Goal: Task Accomplishment & Management: Use online tool/utility

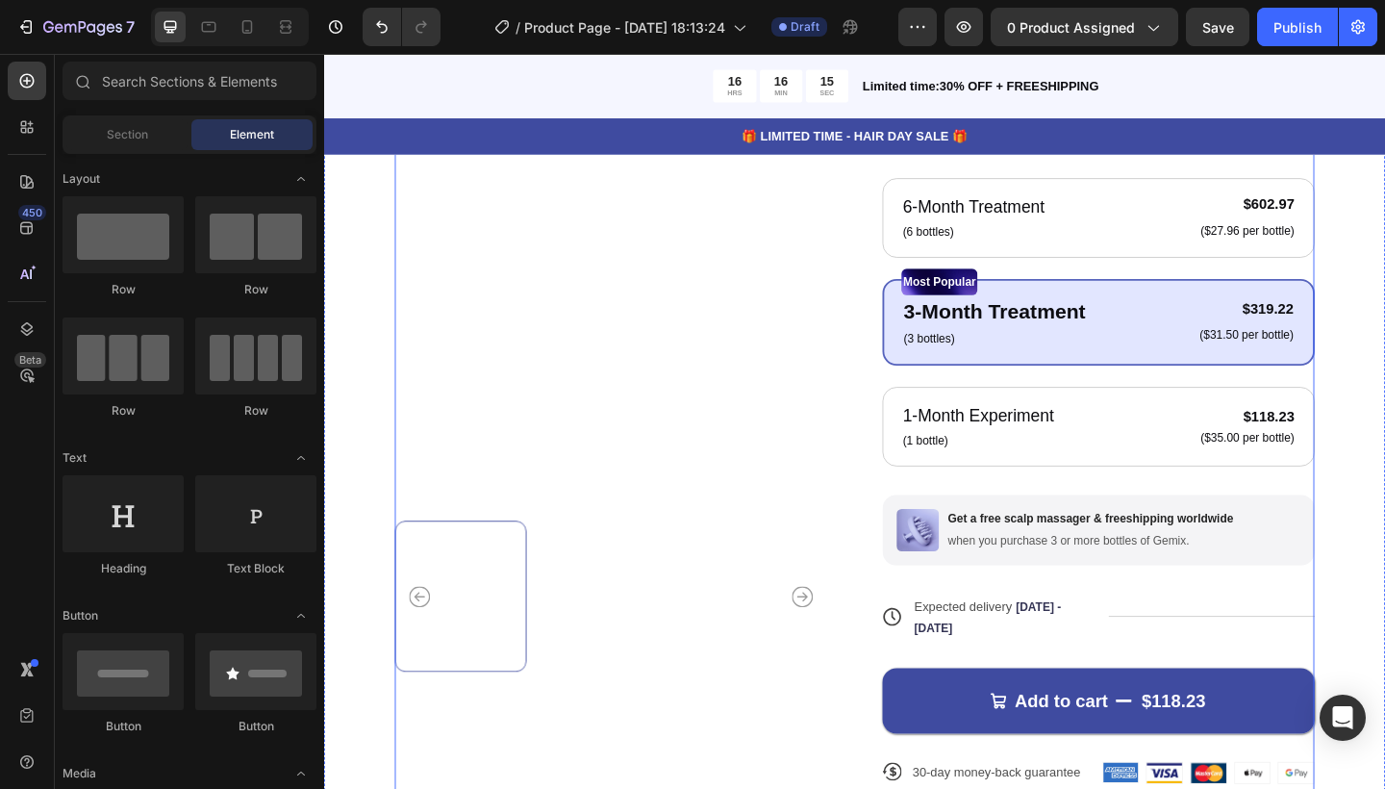
scroll to position [464, 0]
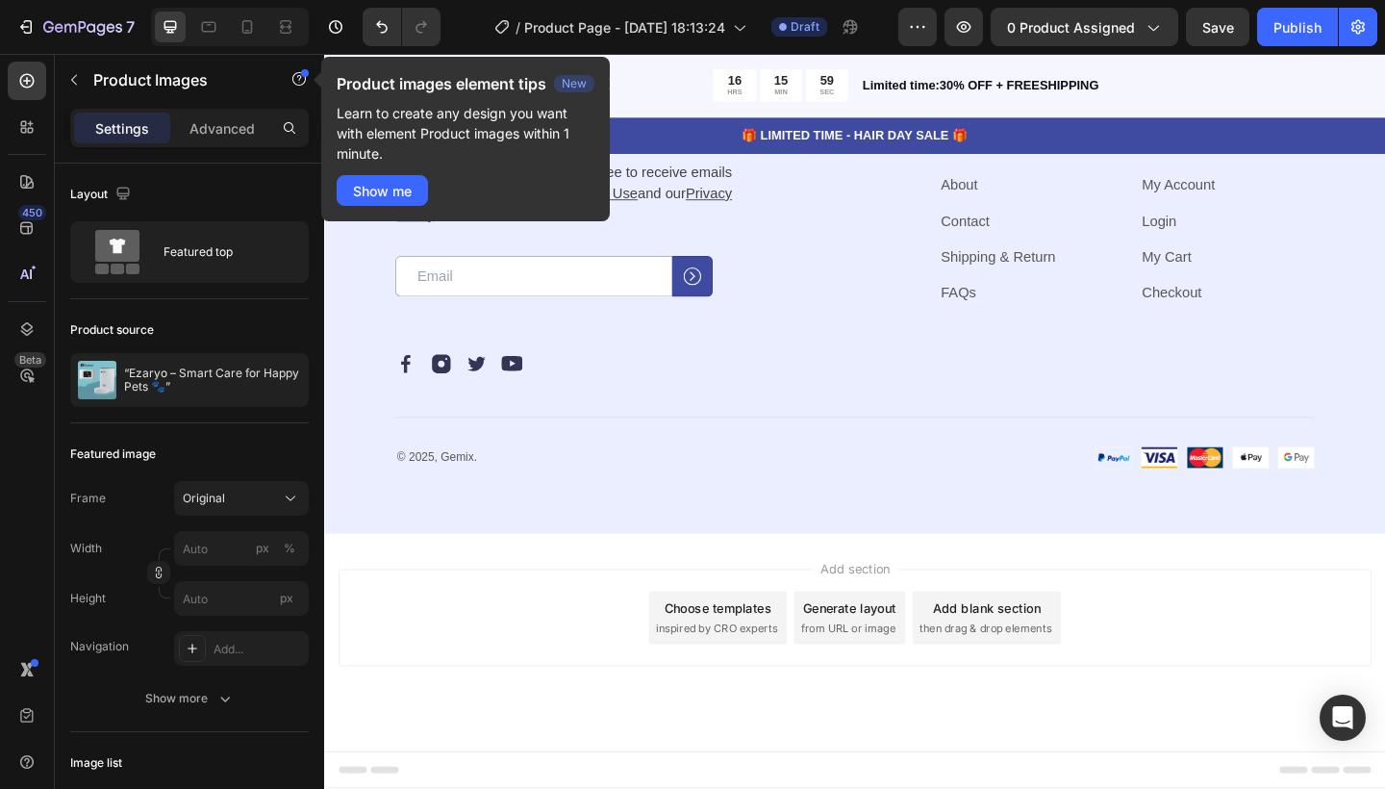
scroll to position [5435, 0]
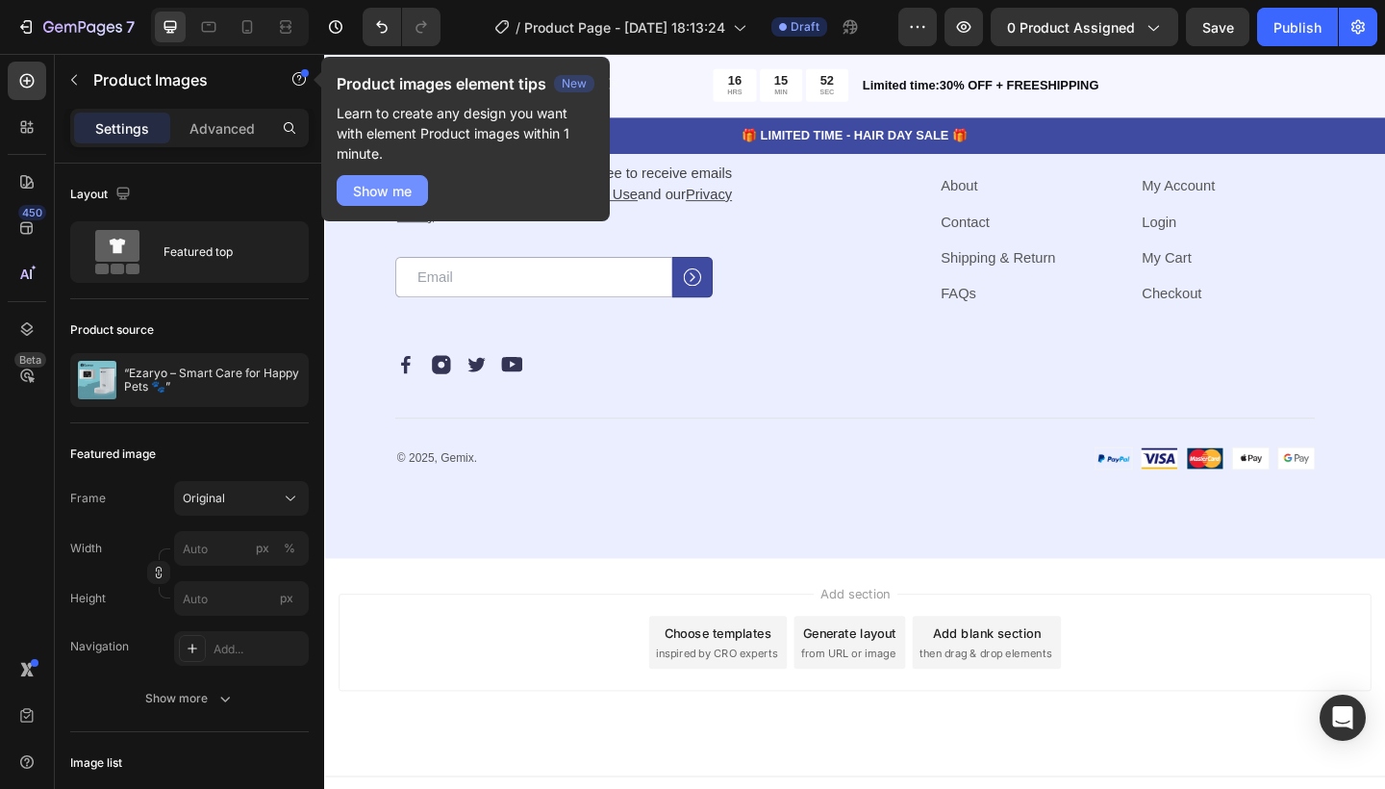
click at [421, 188] on button "Show me" at bounding box center [382, 190] width 91 height 31
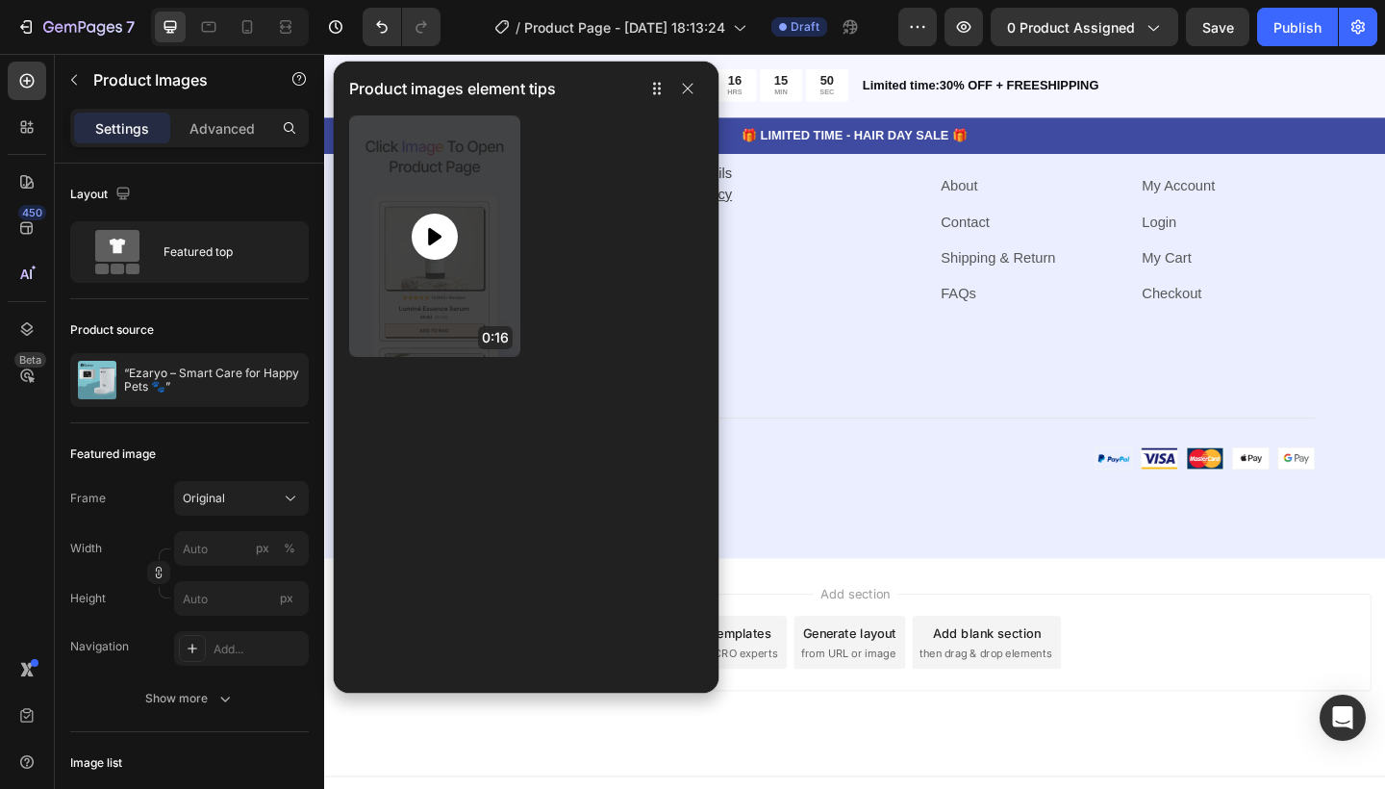
click at [428, 226] on icon at bounding box center [434, 236] width 23 height 23
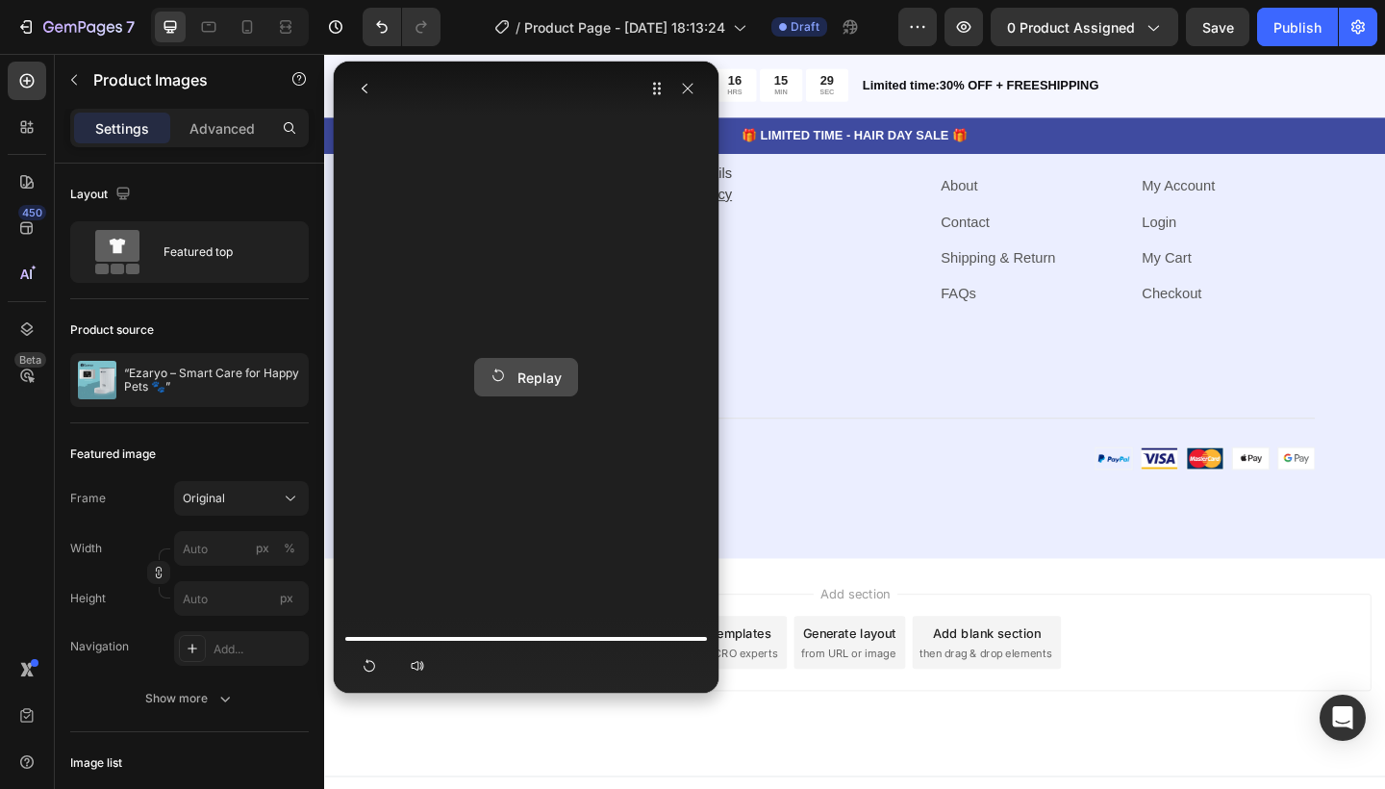
click at [526, 382] on div "Replay" at bounding box center [526, 377] width 71 height 20
click at [680, 91] on icon "button" at bounding box center [687, 88] width 15 height 15
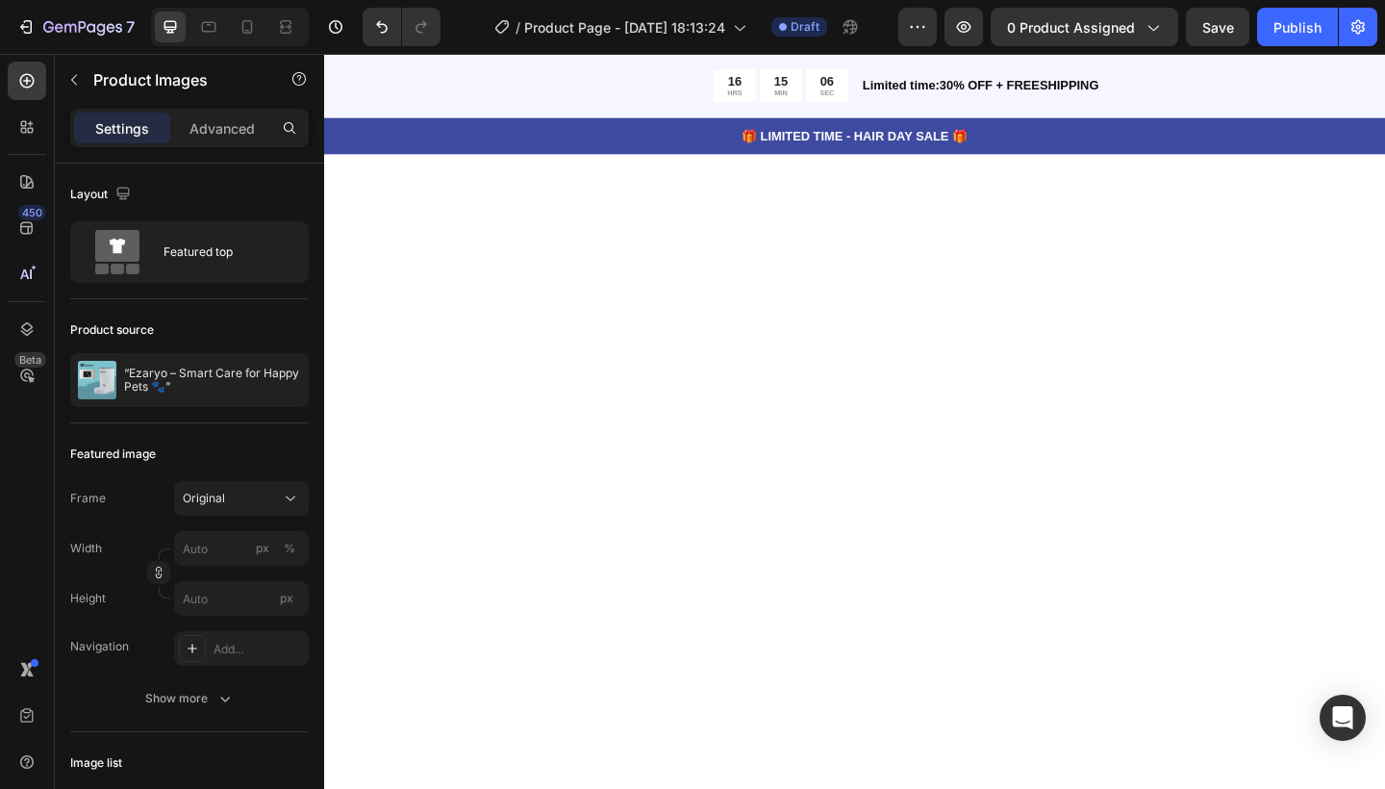
scroll to position [0, 0]
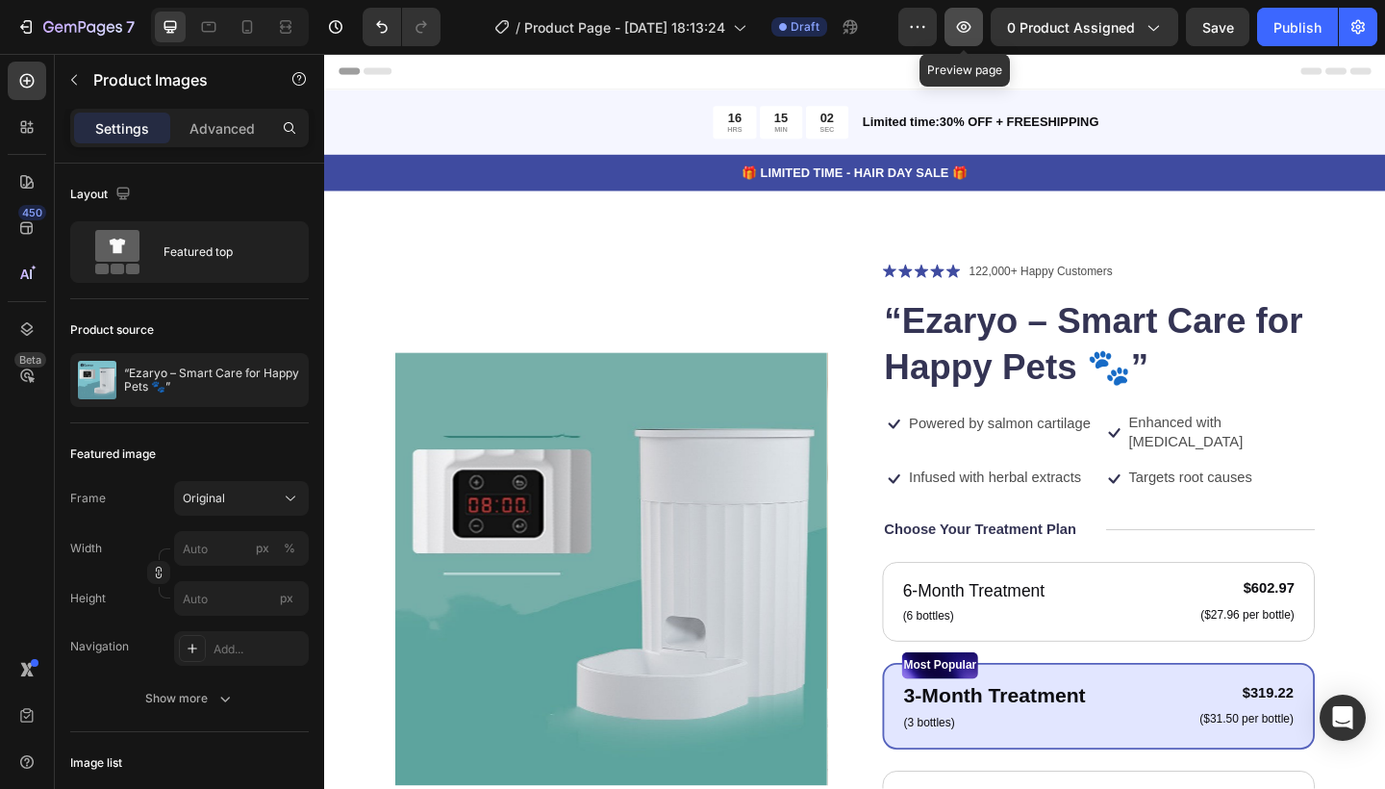
click at [961, 38] on button "button" at bounding box center [964, 27] width 38 height 38
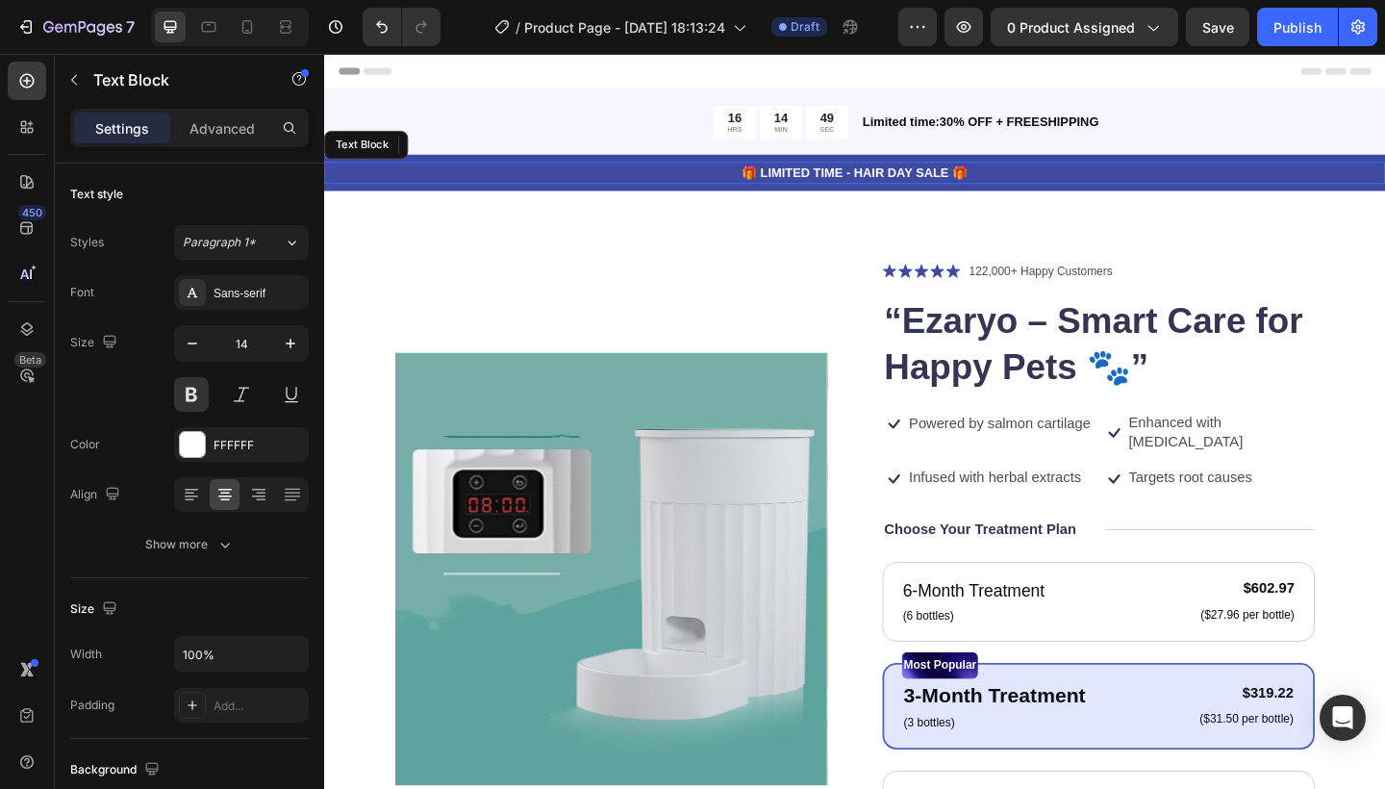
click at [1081, 173] on p "🎁 LIMITED TIME - HAIR DAY SALE 🎁" at bounding box center [901, 183] width 1151 height 20
click at [475, 150] on icon at bounding box center [476, 151] width 13 height 13
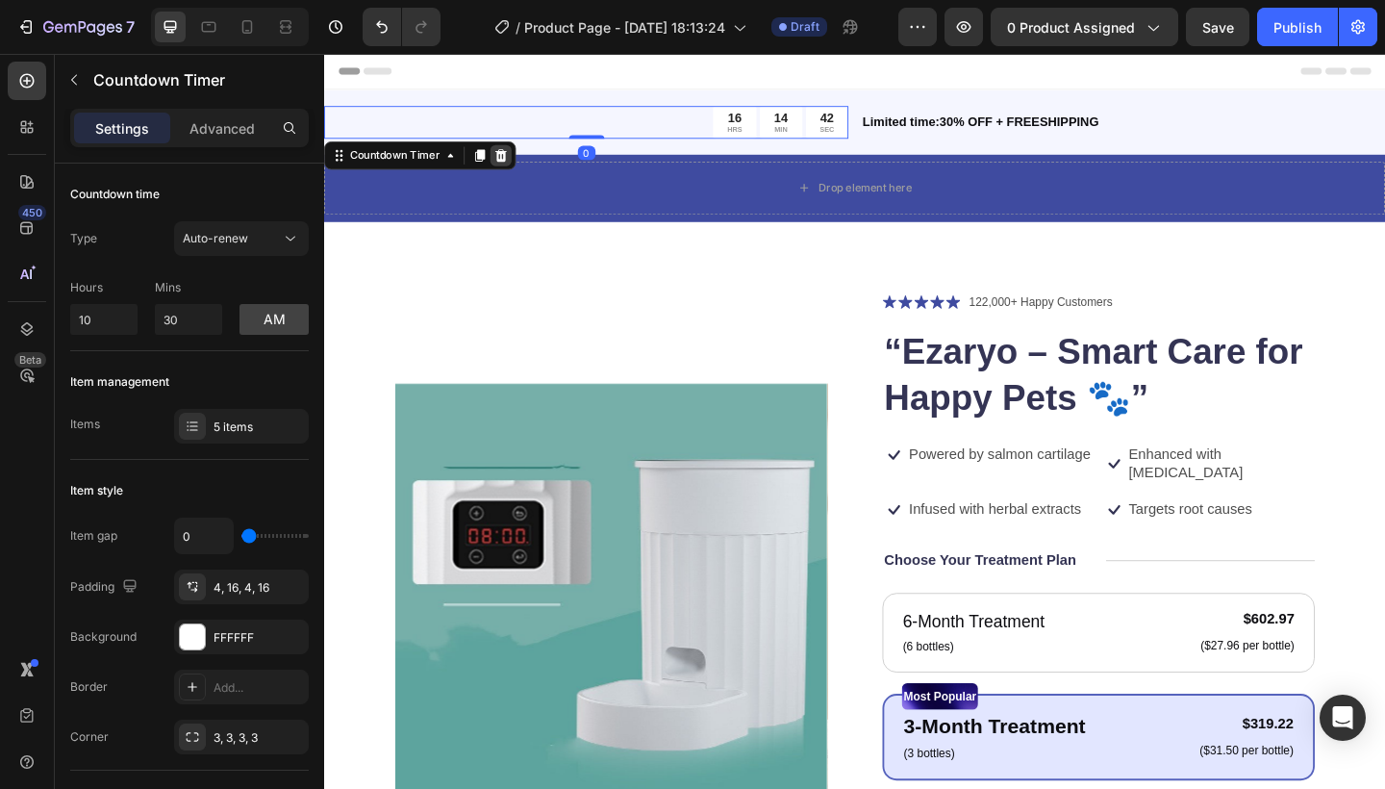
click at [521, 163] on icon at bounding box center [517, 163] width 13 height 13
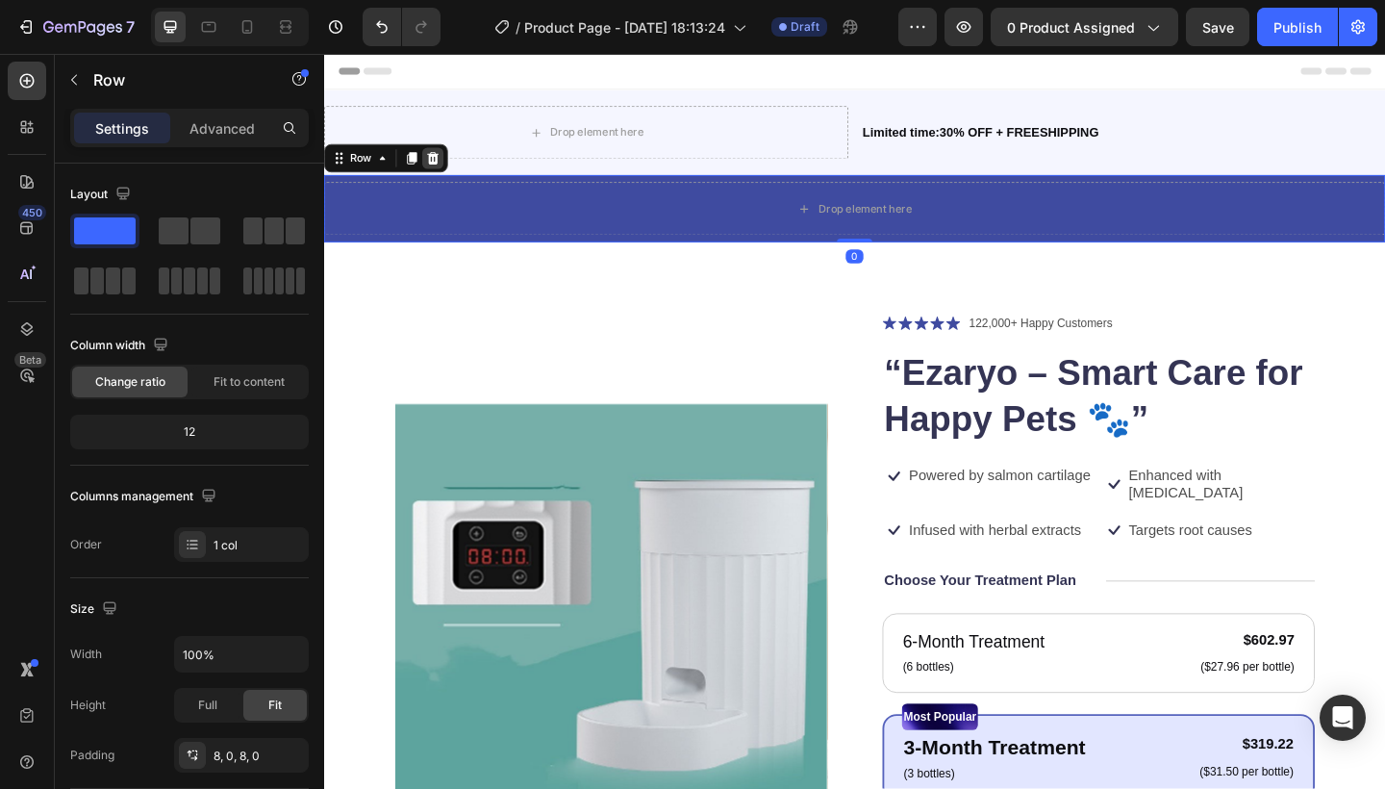
click at [444, 168] on icon at bounding box center [442, 167] width 15 height 15
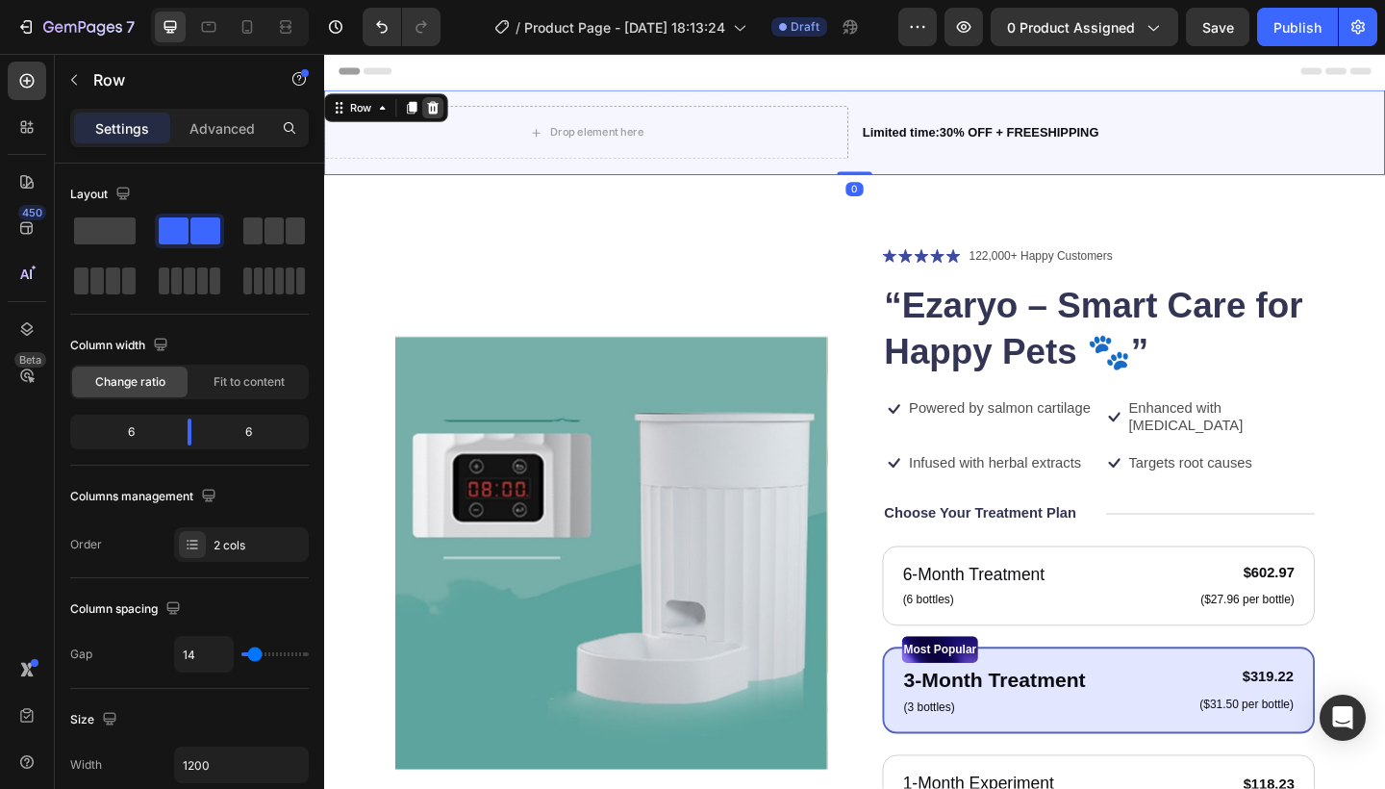
click at [445, 109] on icon at bounding box center [443, 112] width 13 height 13
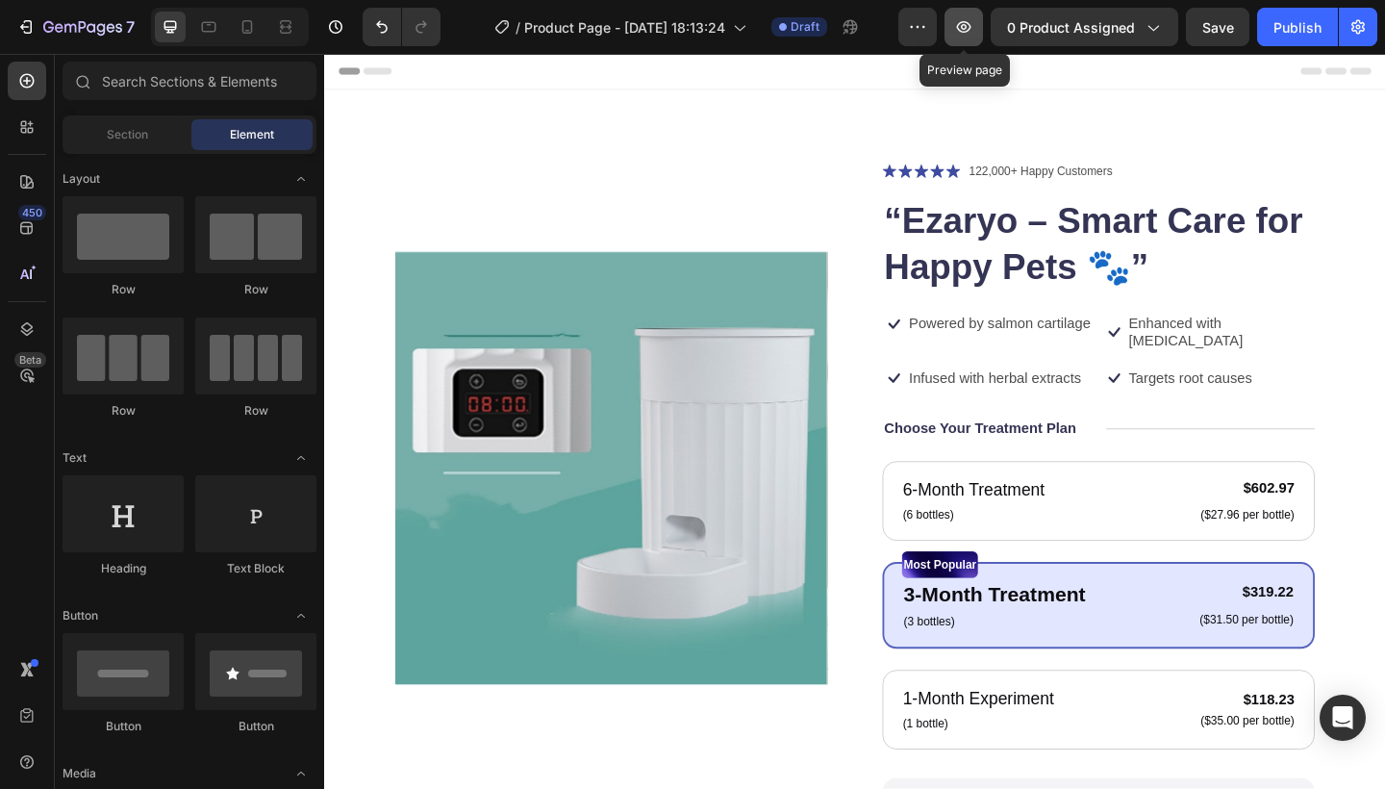
click at [974, 30] on icon "button" at bounding box center [963, 26] width 19 height 19
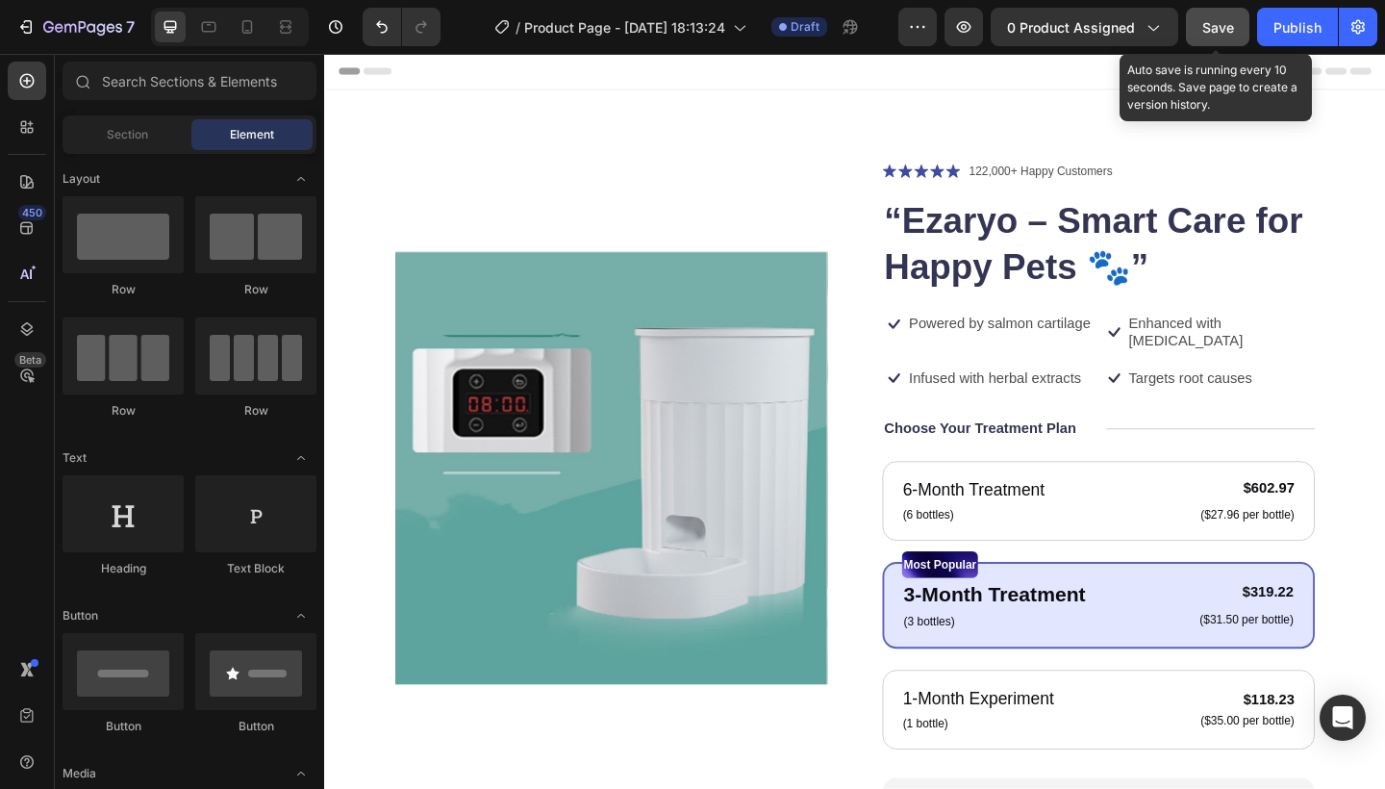
click at [1212, 29] on span "Save" at bounding box center [1218, 27] width 32 height 16
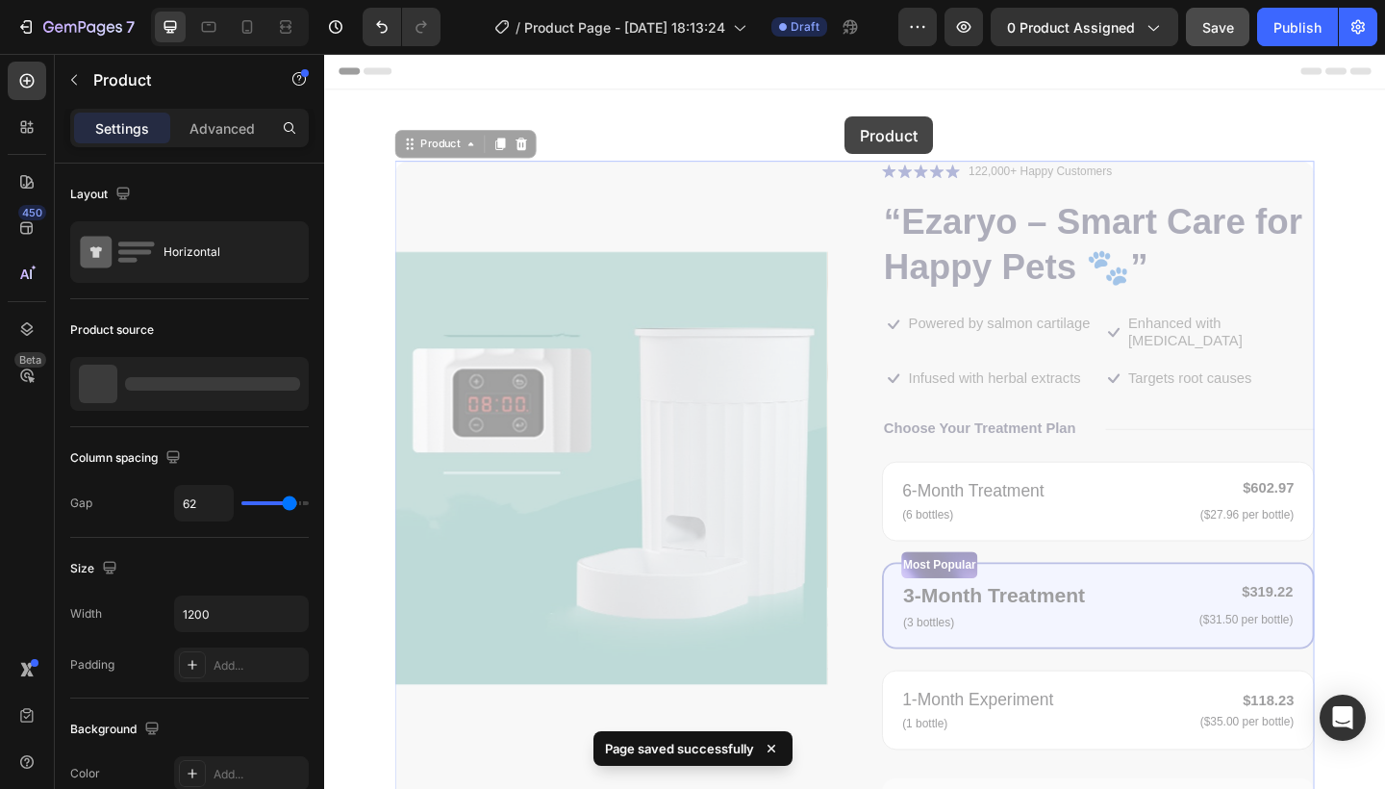
drag, startPoint x: 908, startPoint y: 201, endPoint x: 891, endPoint y: 122, distance: 80.8
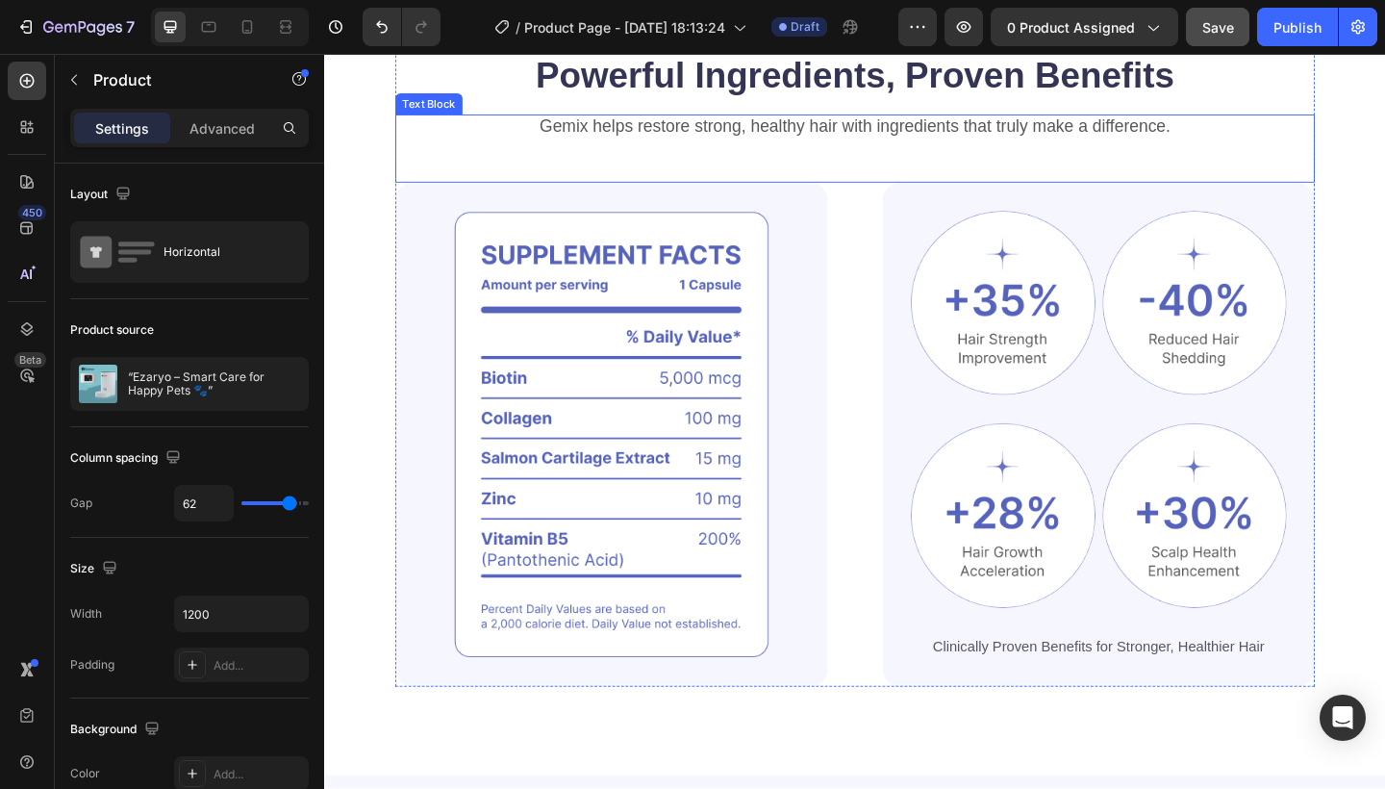
scroll to position [1071, 0]
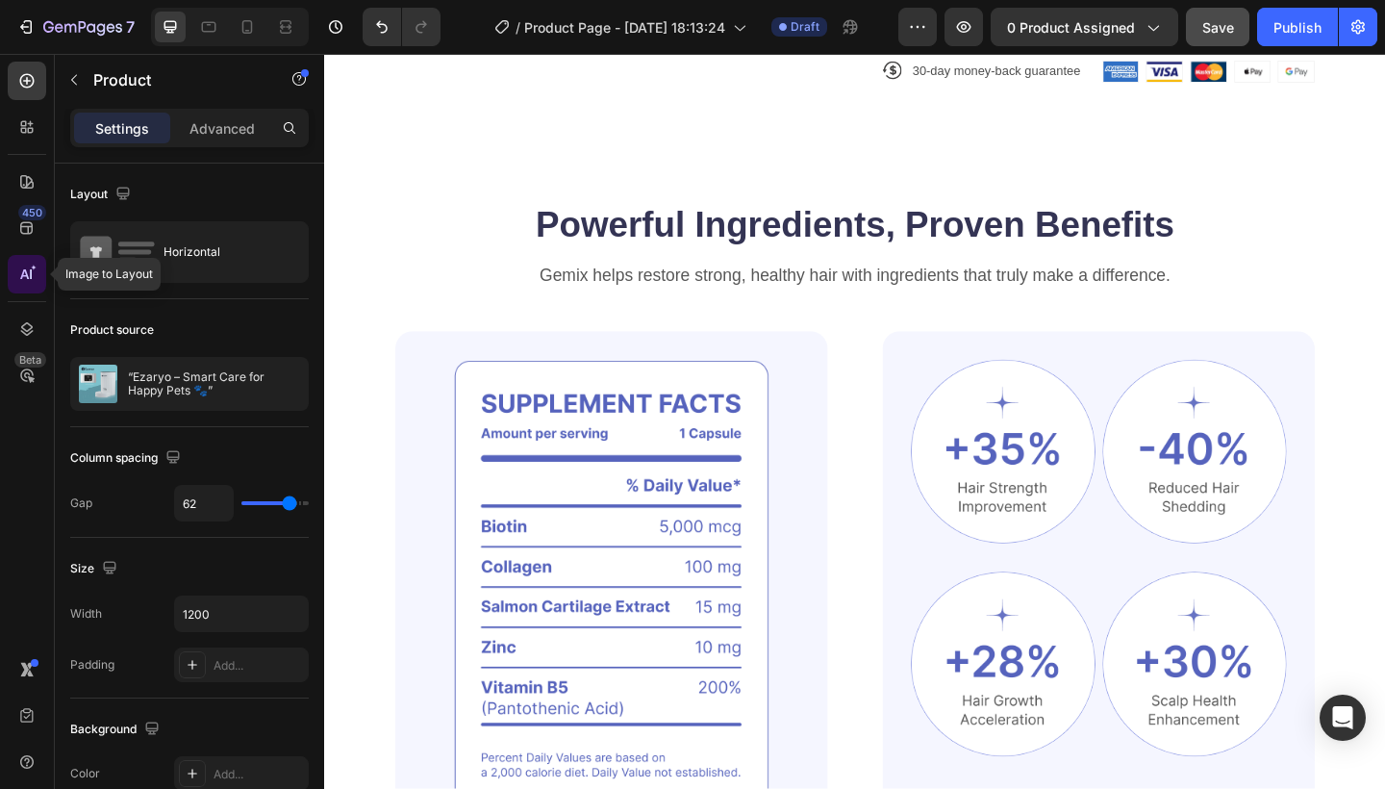
click at [34, 283] on icon at bounding box center [26, 274] width 19 height 19
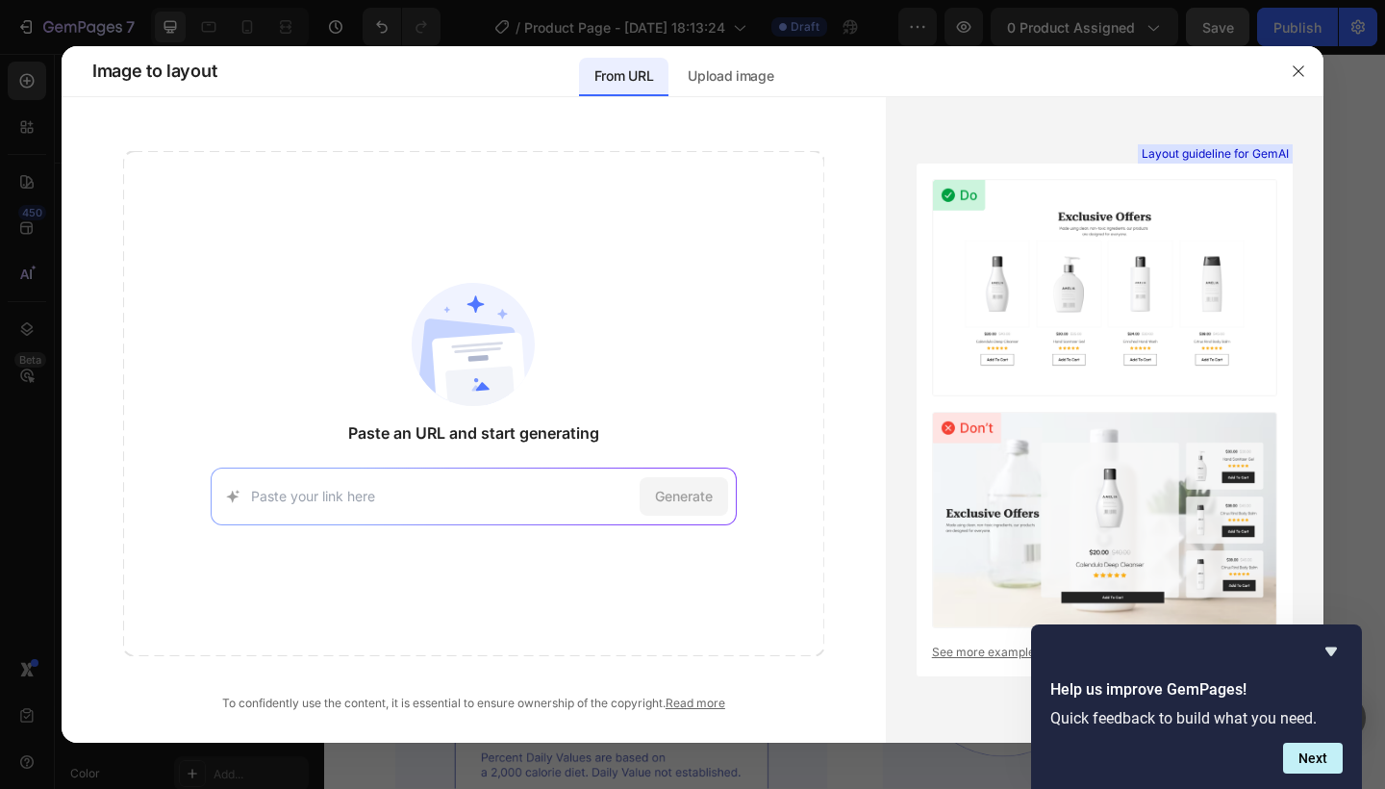
click at [372, 495] on input at bounding box center [441, 496] width 381 height 20
paste input "[URL][DOMAIN_NAME]"
type input "[URL][DOMAIN_NAME]"
click at [675, 497] on span "Generate" at bounding box center [684, 496] width 58 height 20
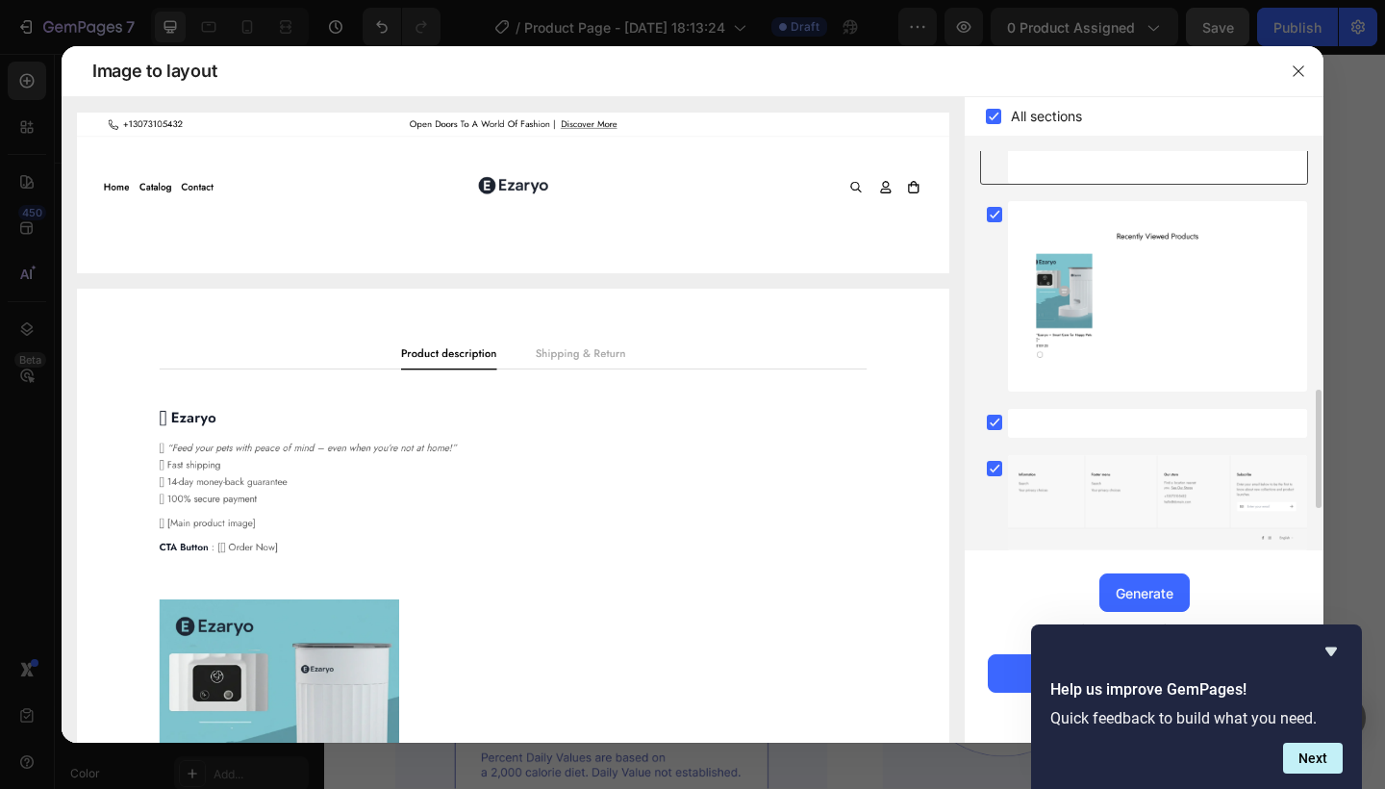
scroll to position [947, 0]
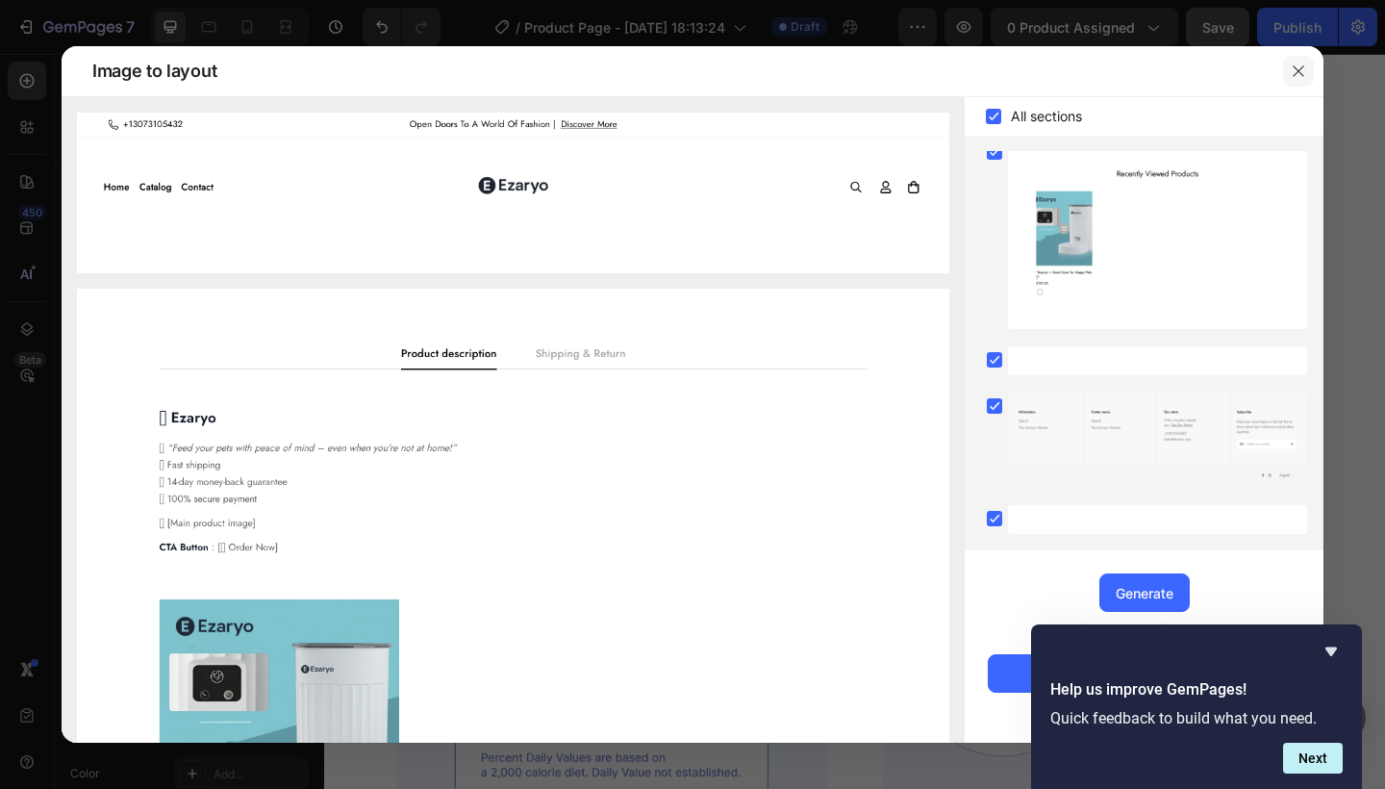
click at [1303, 67] on icon "button" at bounding box center [1298, 70] width 11 height 11
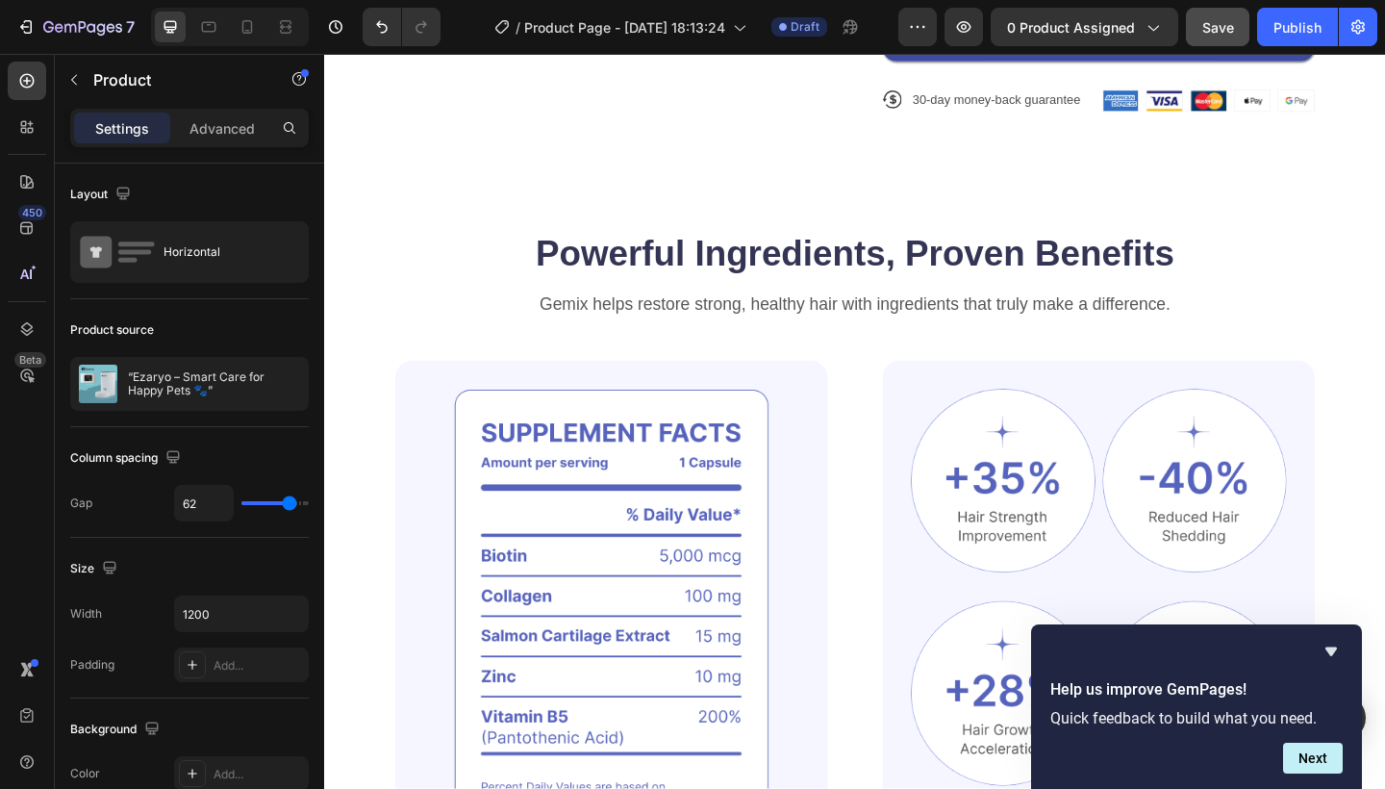
scroll to position [1060, 0]
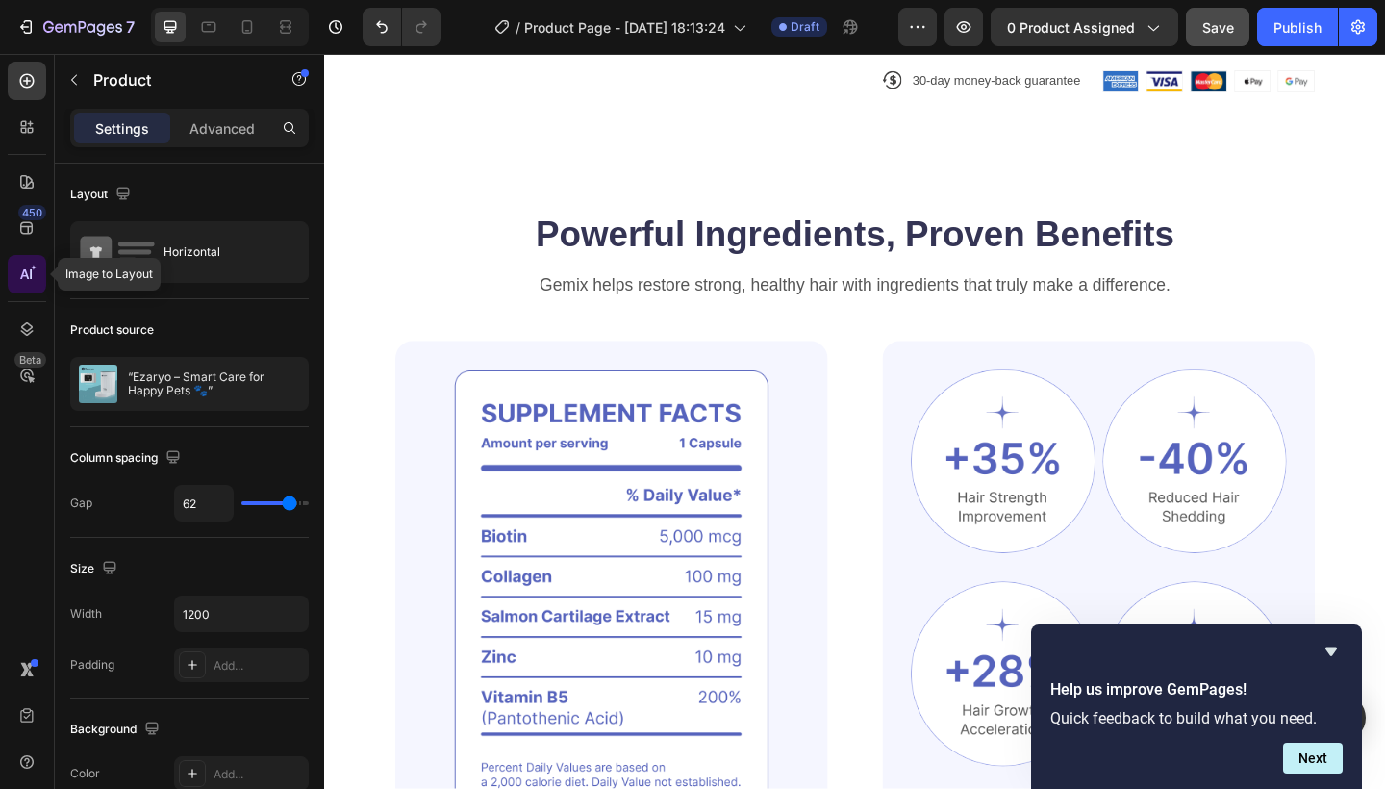
click at [36, 278] on icon at bounding box center [26, 274] width 19 height 19
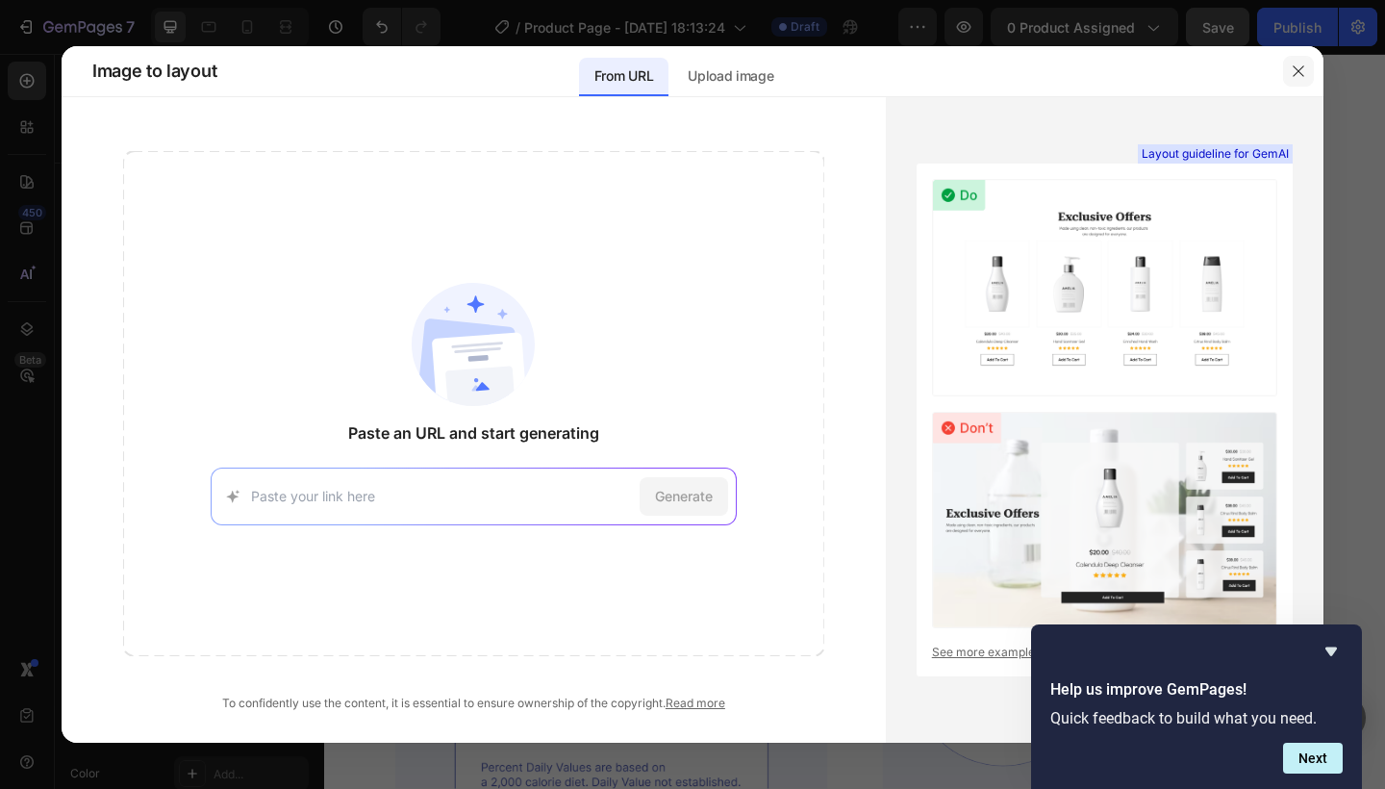
click at [1301, 64] on icon "button" at bounding box center [1298, 70] width 15 height 15
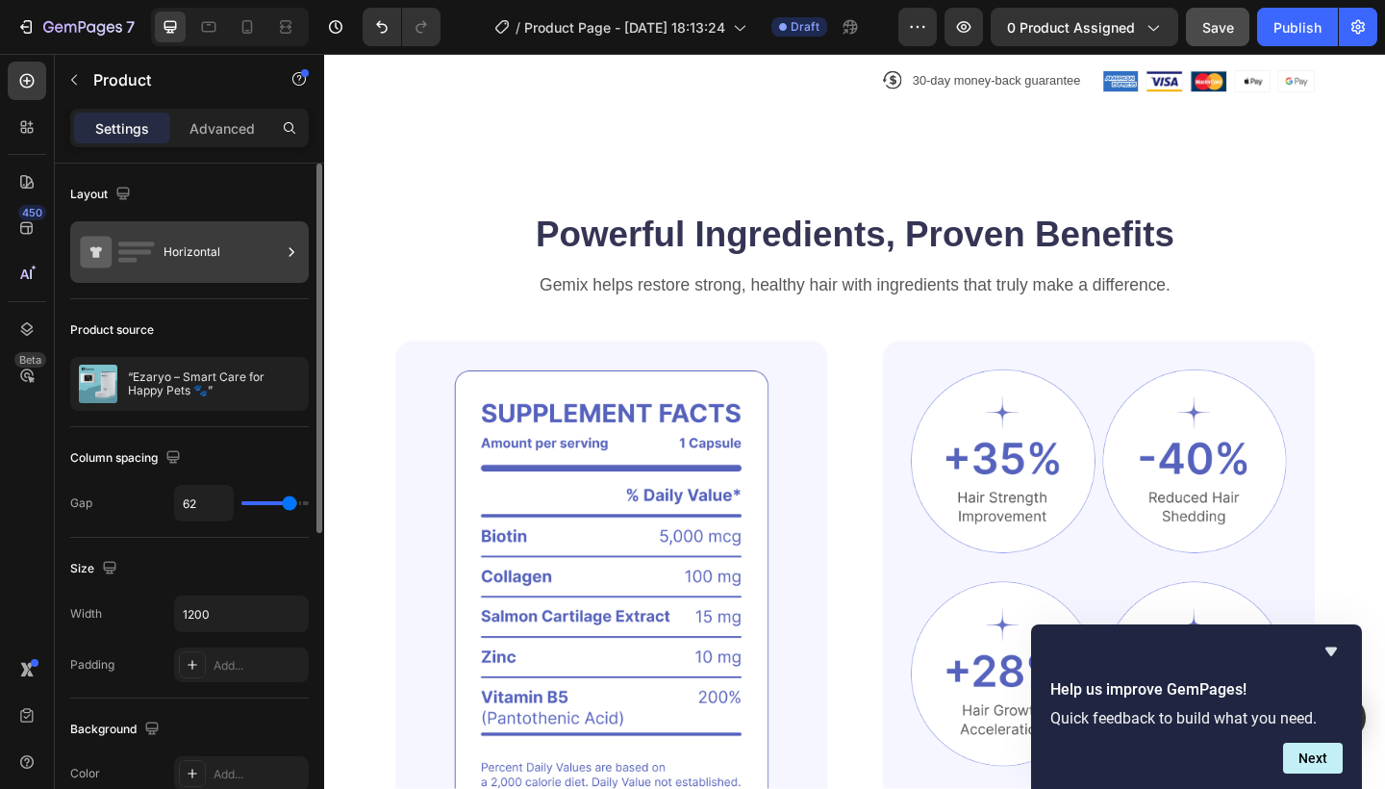
click at [113, 264] on icon at bounding box center [117, 252] width 77 height 44
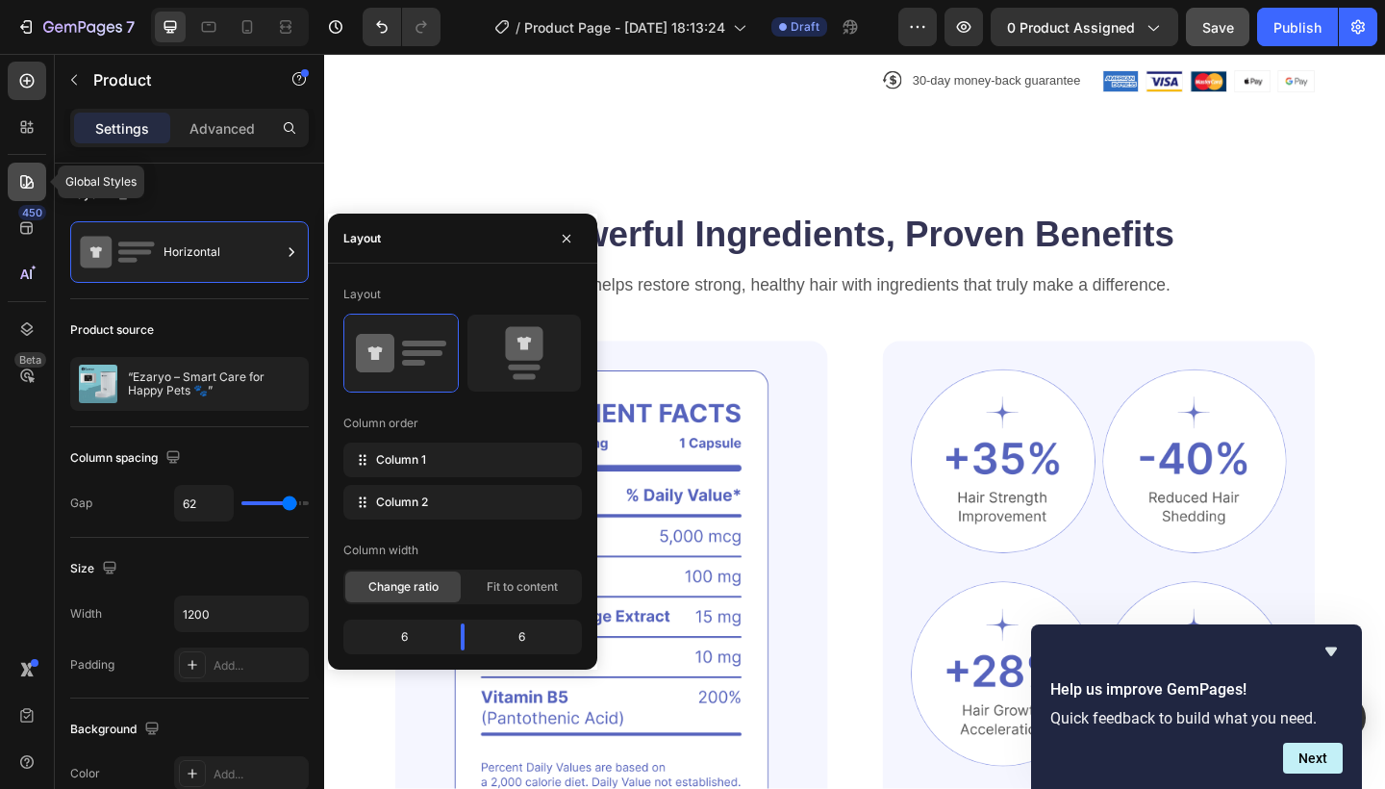
click at [24, 194] on div at bounding box center [27, 182] width 38 height 38
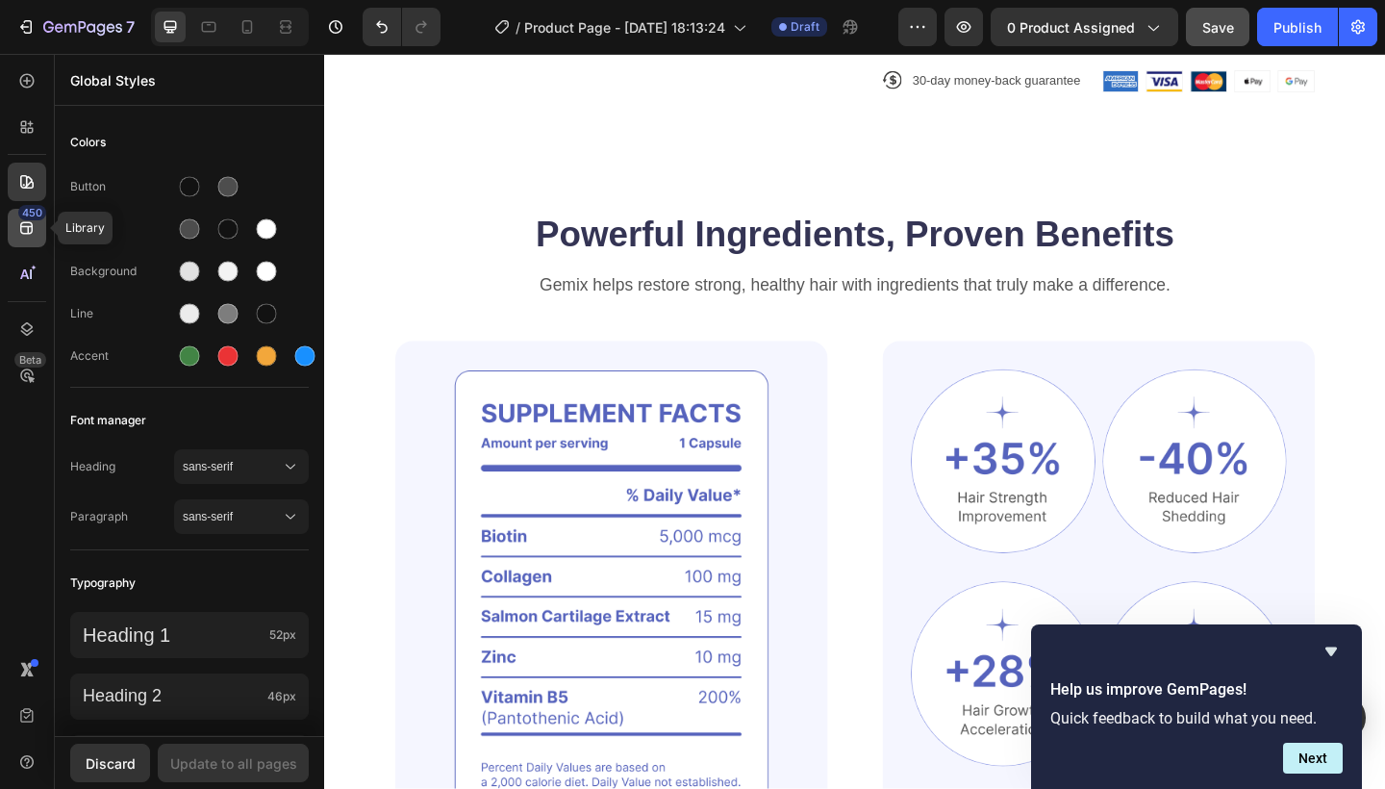
click at [38, 233] on div "450" at bounding box center [27, 228] width 38 height 38
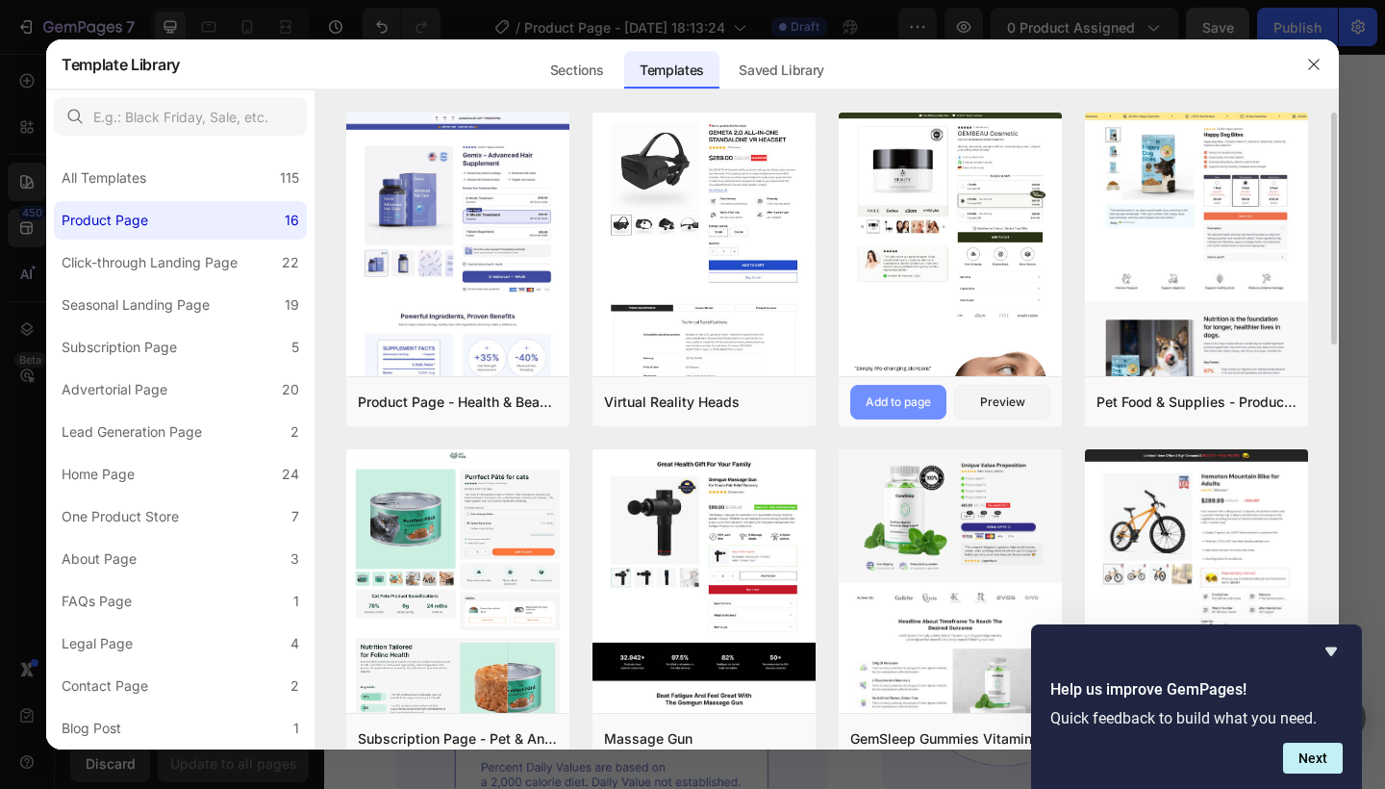
click at [927, 405] on div "Add to page" at bounding box center [898, 401] width 65 height 17
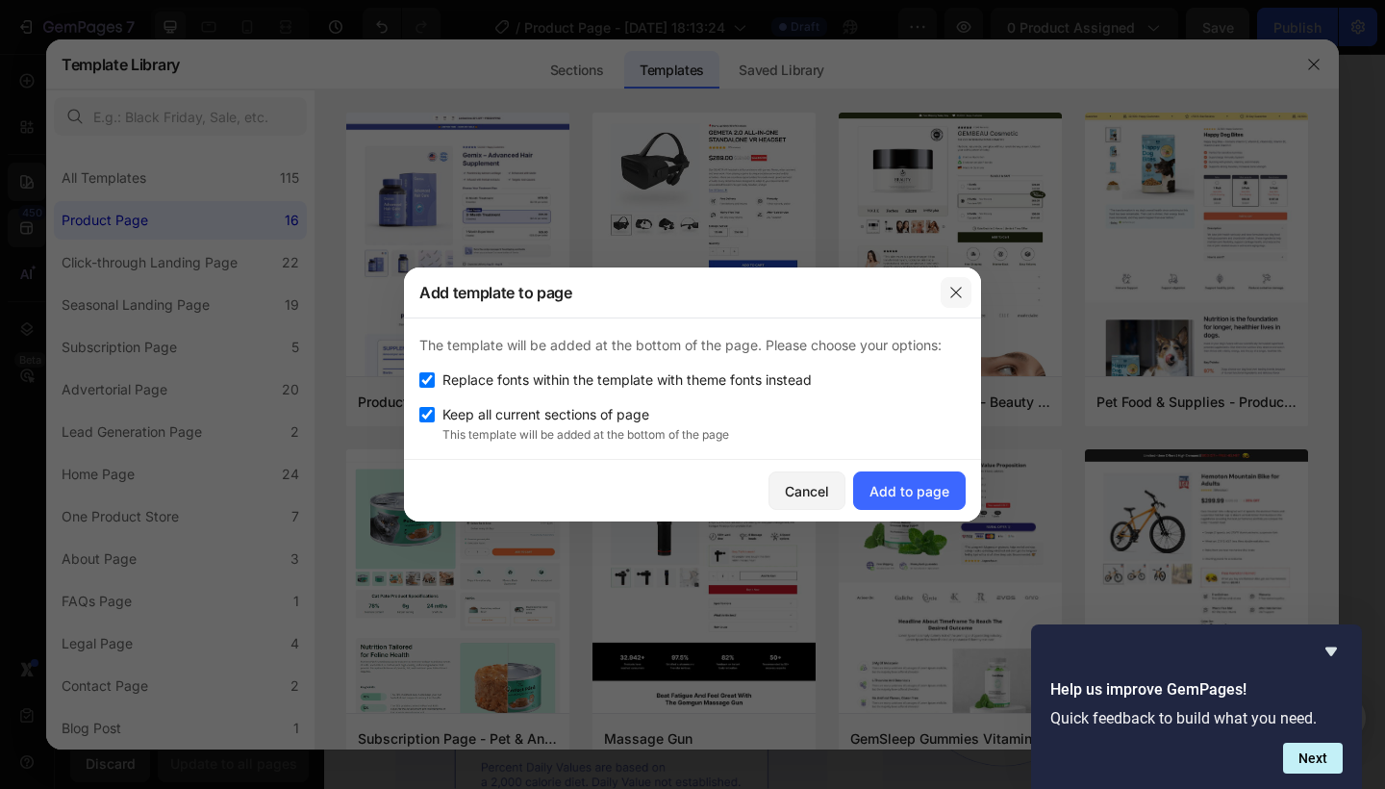
click at [957, 293] on icon "button" at bounding box center [955, 292] width 11 height 11
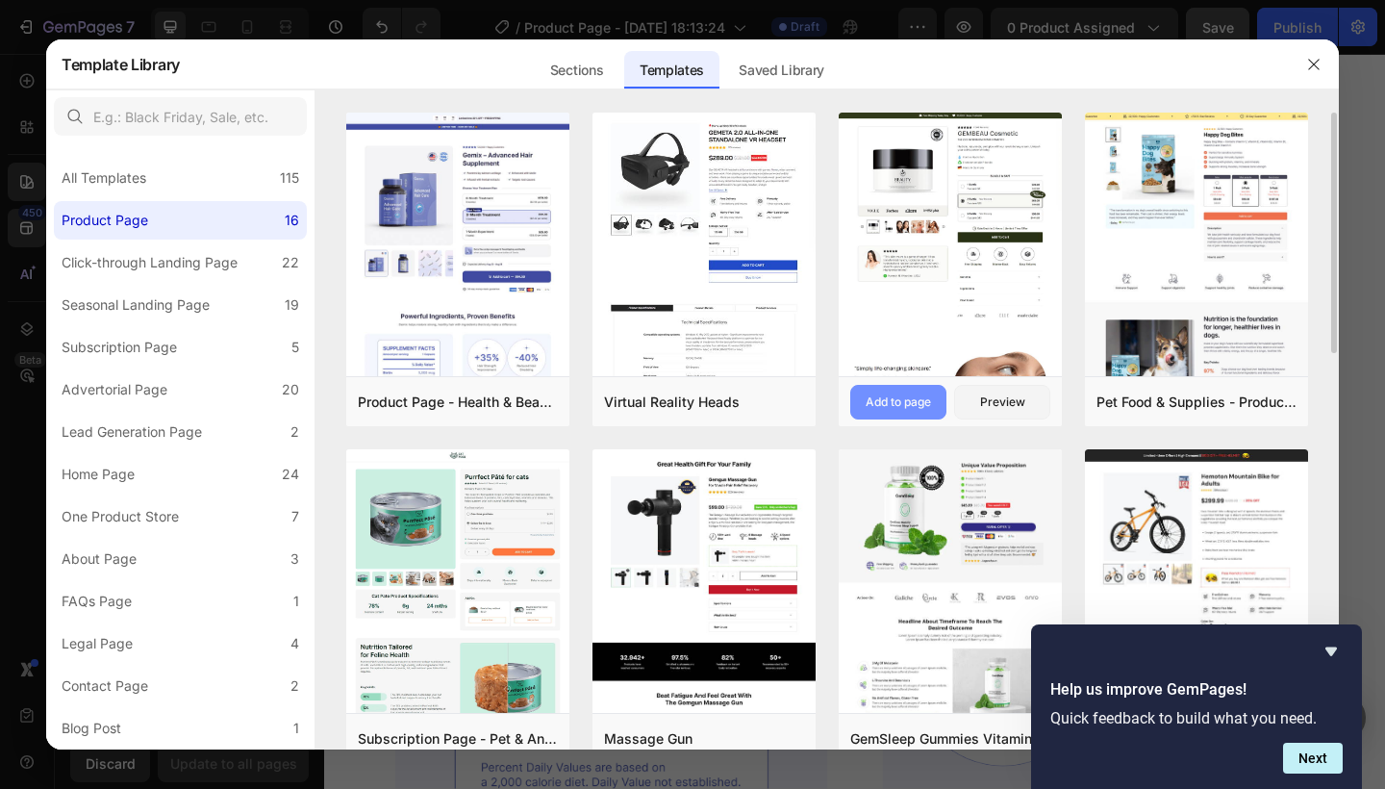
click at [906, 402] on div "Add to page" at bounding box center [898, 401] width 65 height 17
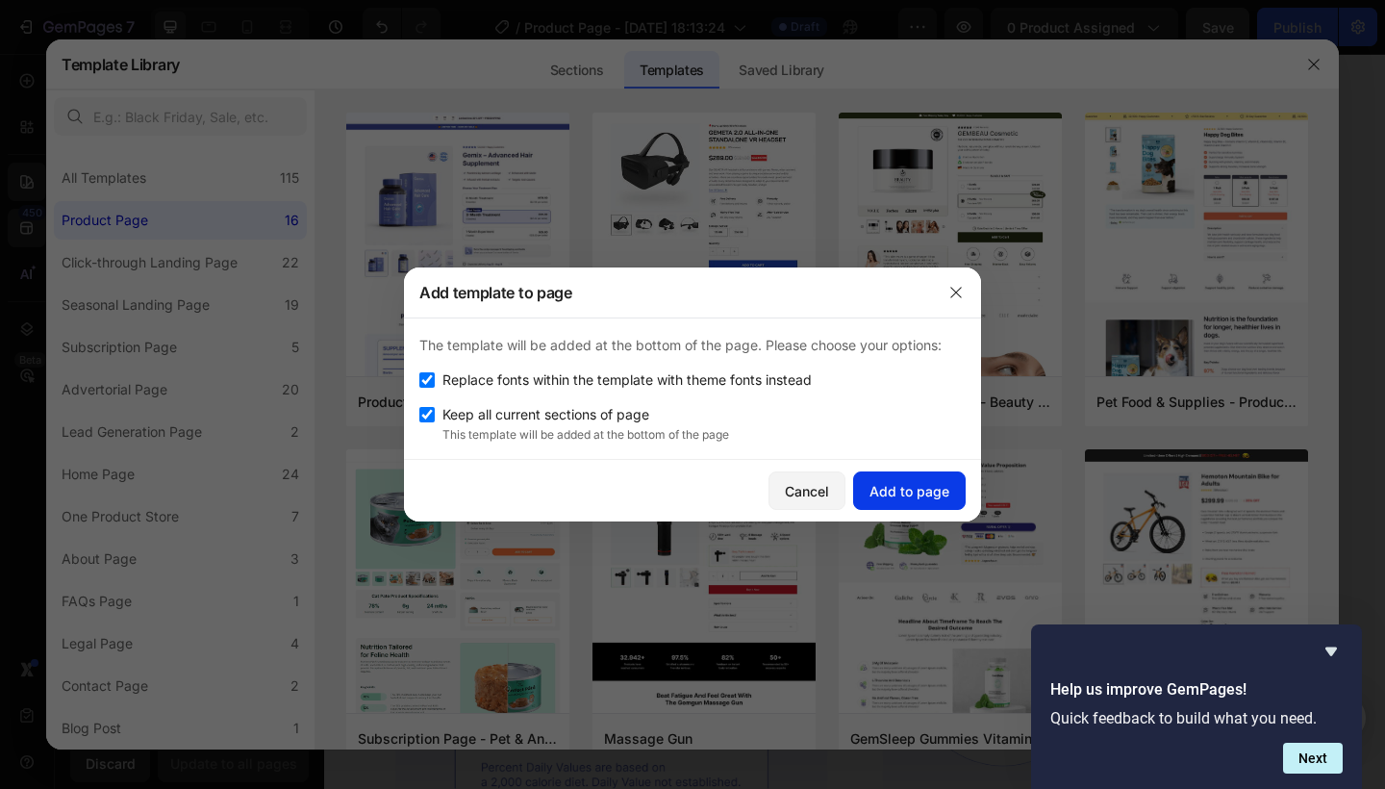
click at [895, 502] on button "Add to page" at bounding box center [909, 490] width 113 height 38
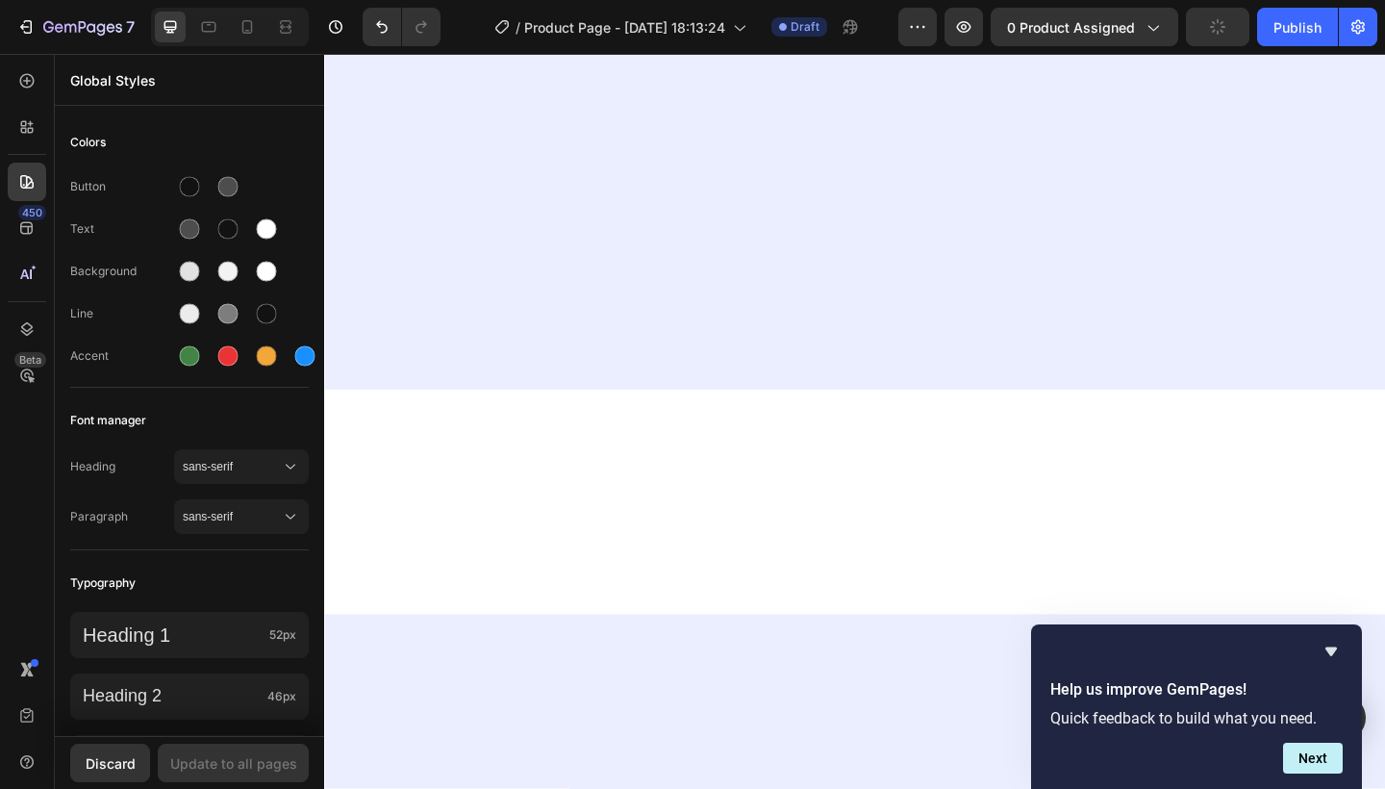
scroll to position [8088, 0]
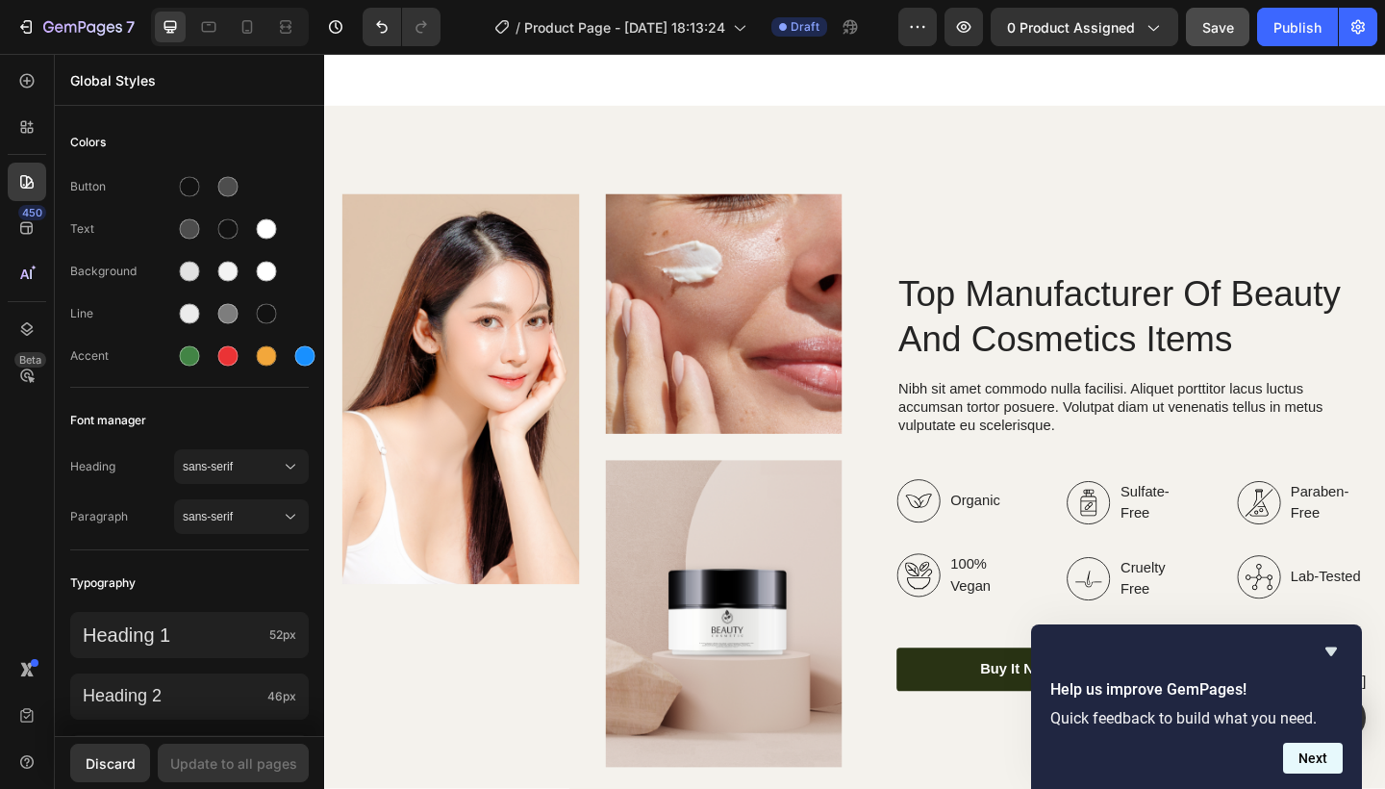
click at [1320, 765] on button "Next" at bounding box center [1313, 758] width 60 height 31
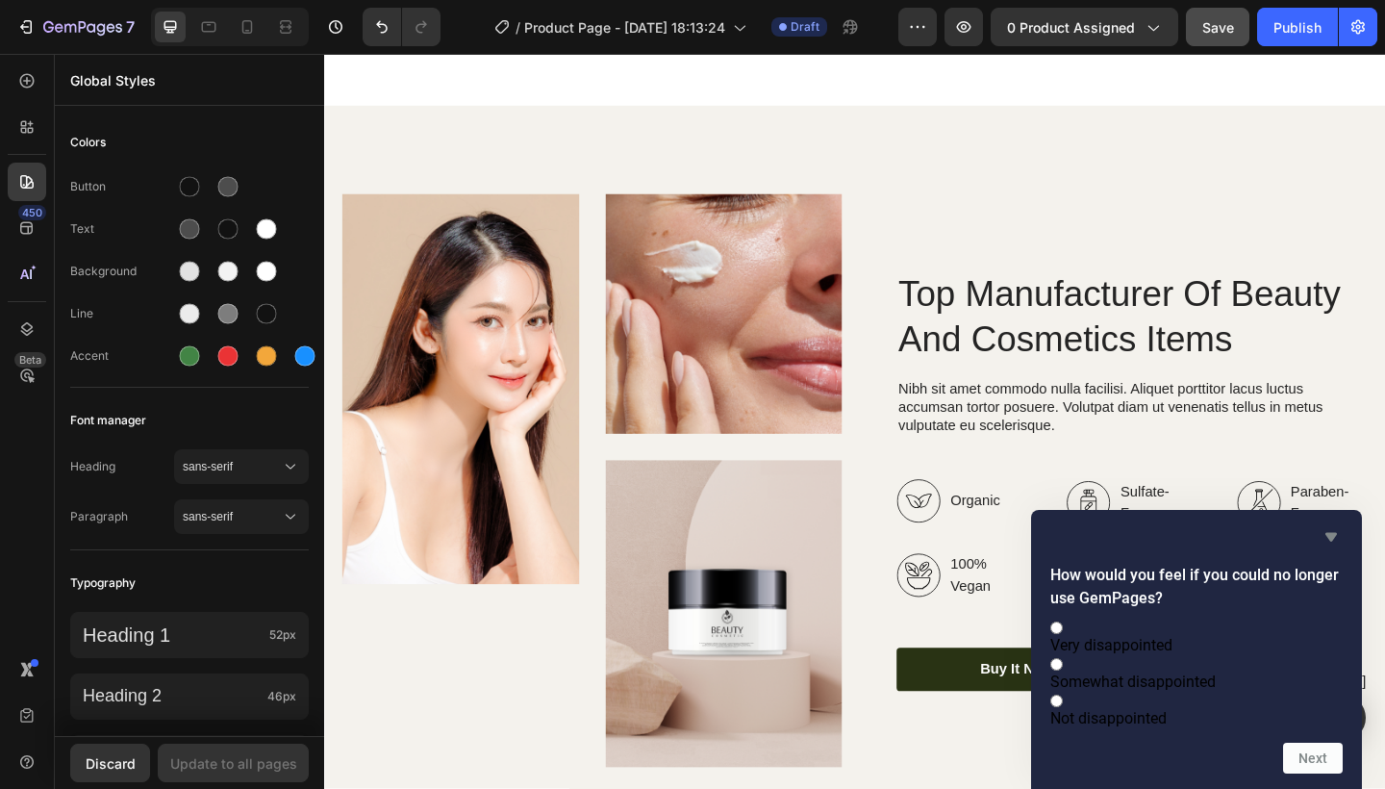
click at [1334, 533] on icon "Hide survey" at bounding box center [1332, 537] width 12 height 9
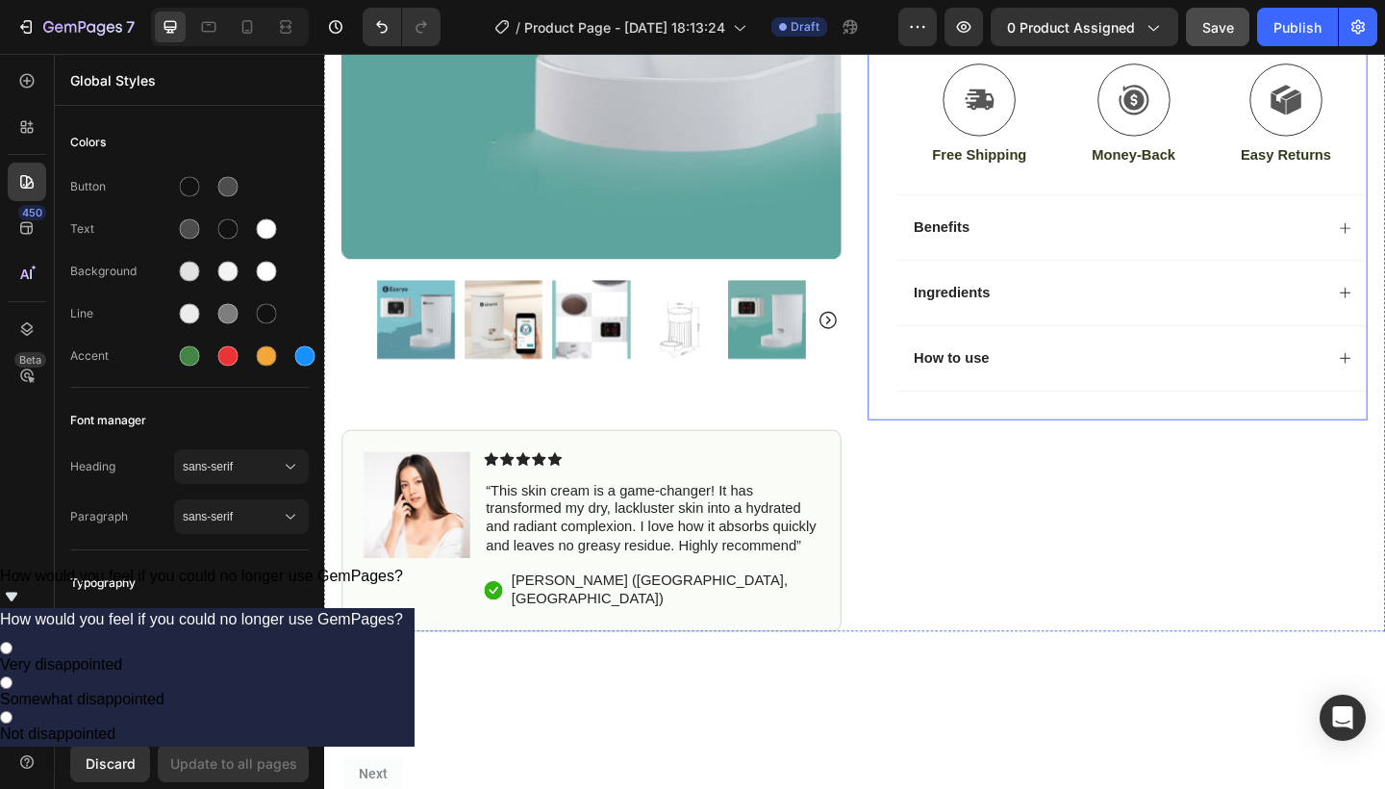
scroll to position [6541, 0]
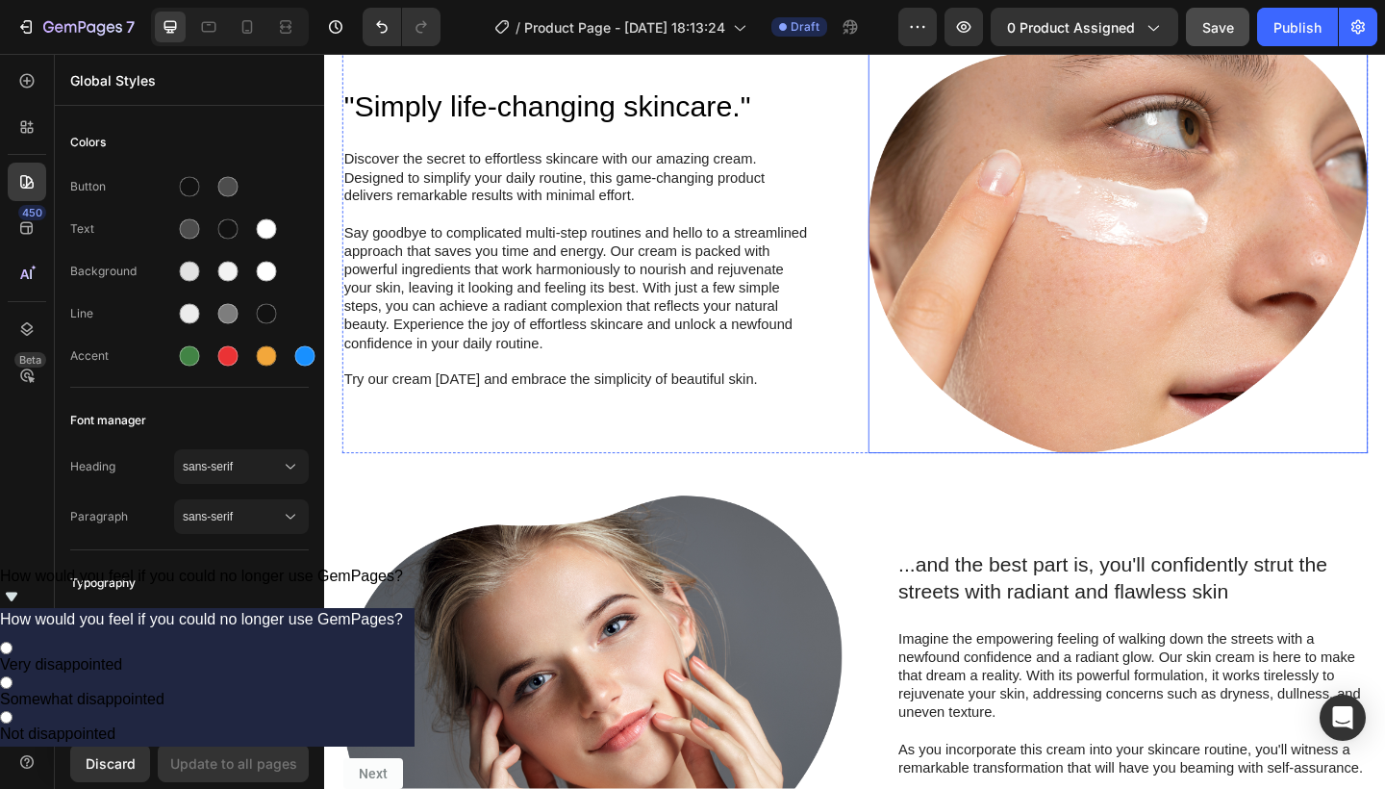
click at [1125, 371] on img at bounding box center [1188, 256] width 544 height 468
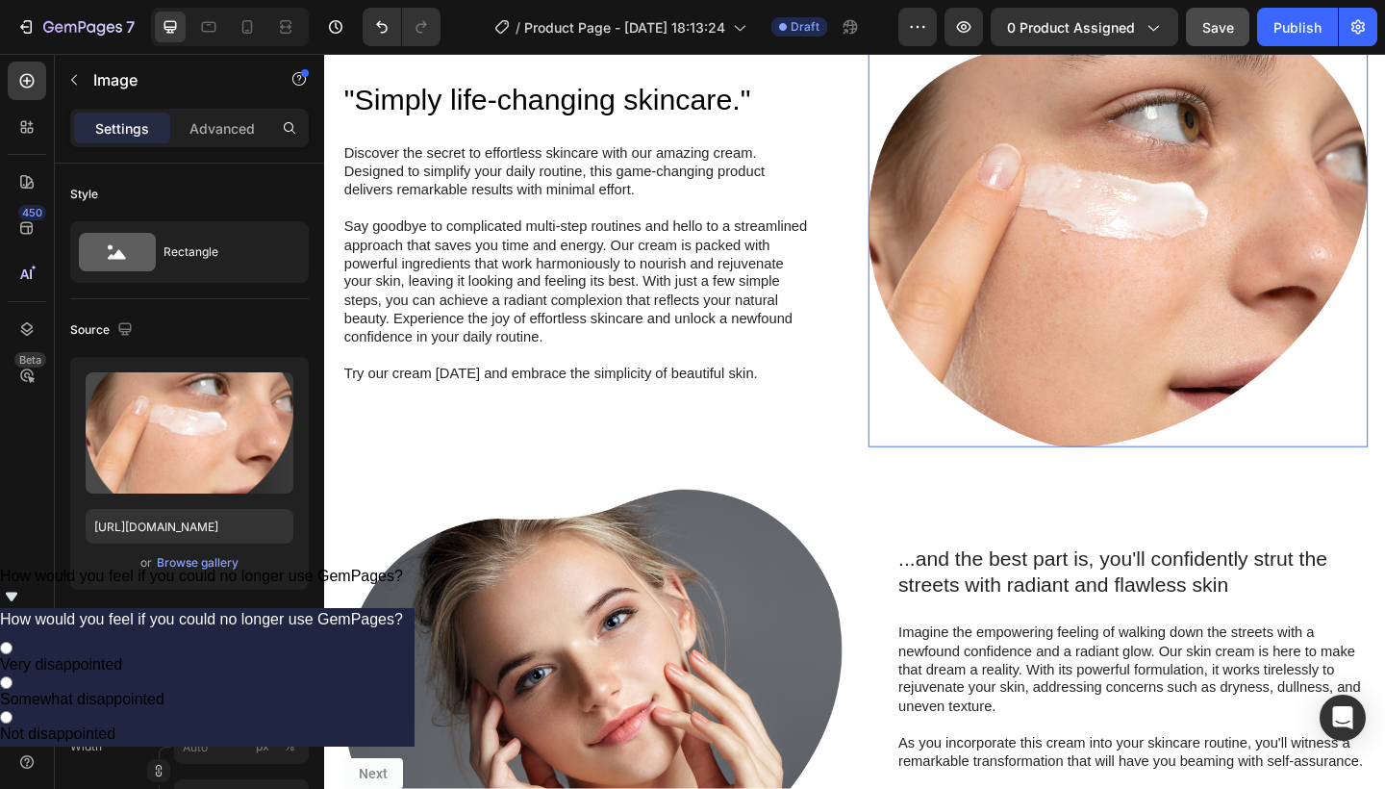
scroll to position [0, 0]
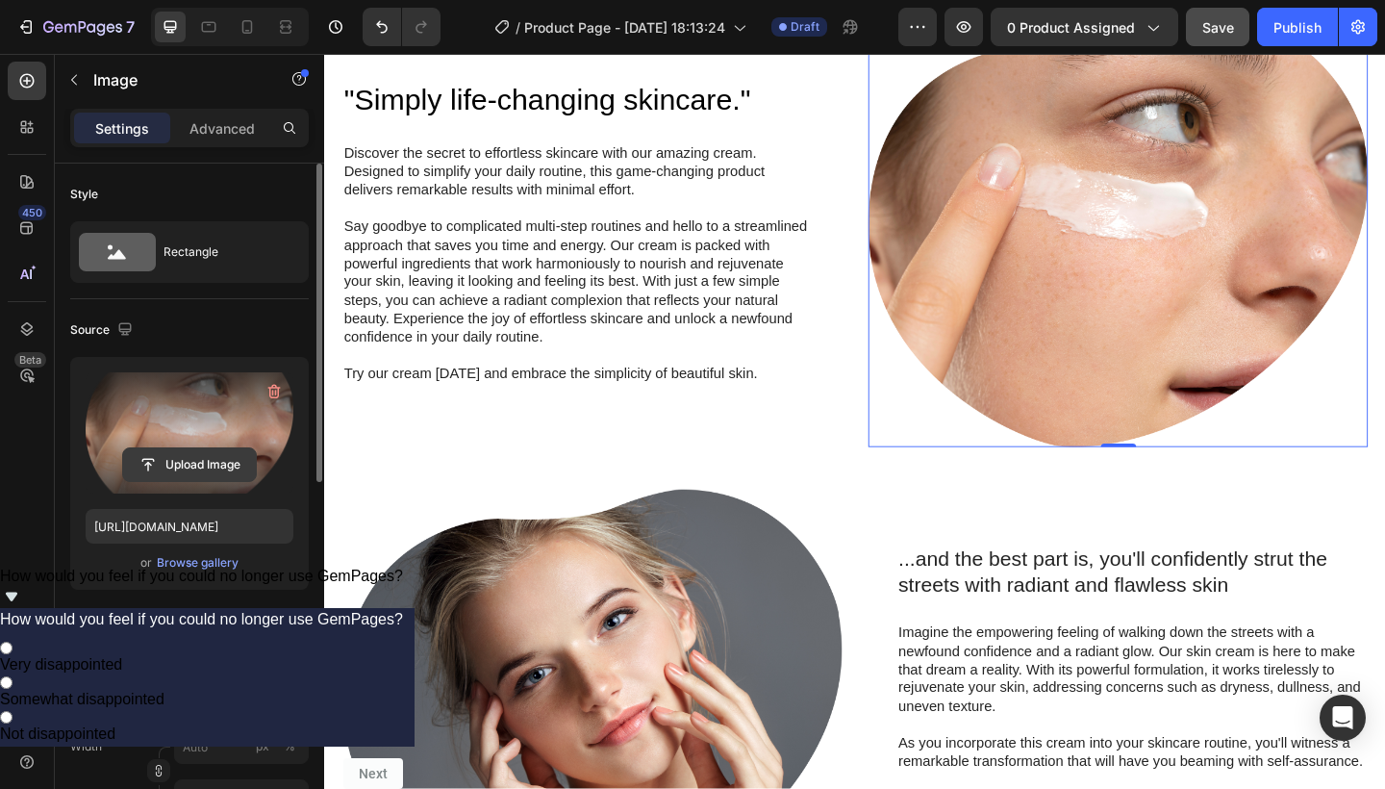
click at [183, 466] on input "file" at bounding box center [189, 464] width 133 height 33
